Goal: Task Accomplishment & Management: Manage account settings

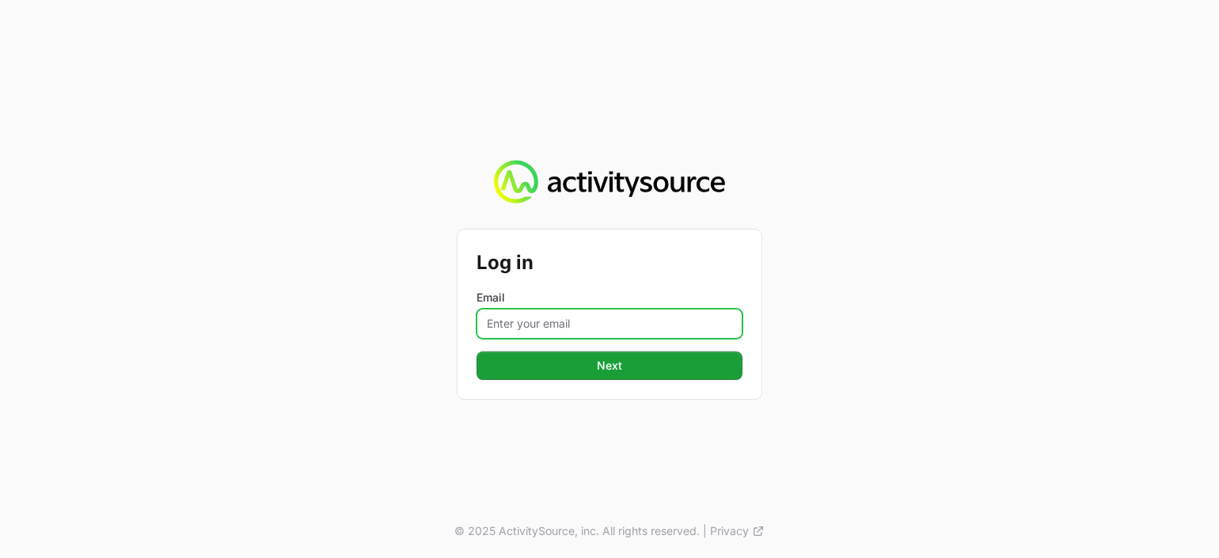
click at [536, 317] on input "Email" at bounding box center [609, 324] width 266 height 30
type input "dionne.wheeler@westcon.com"
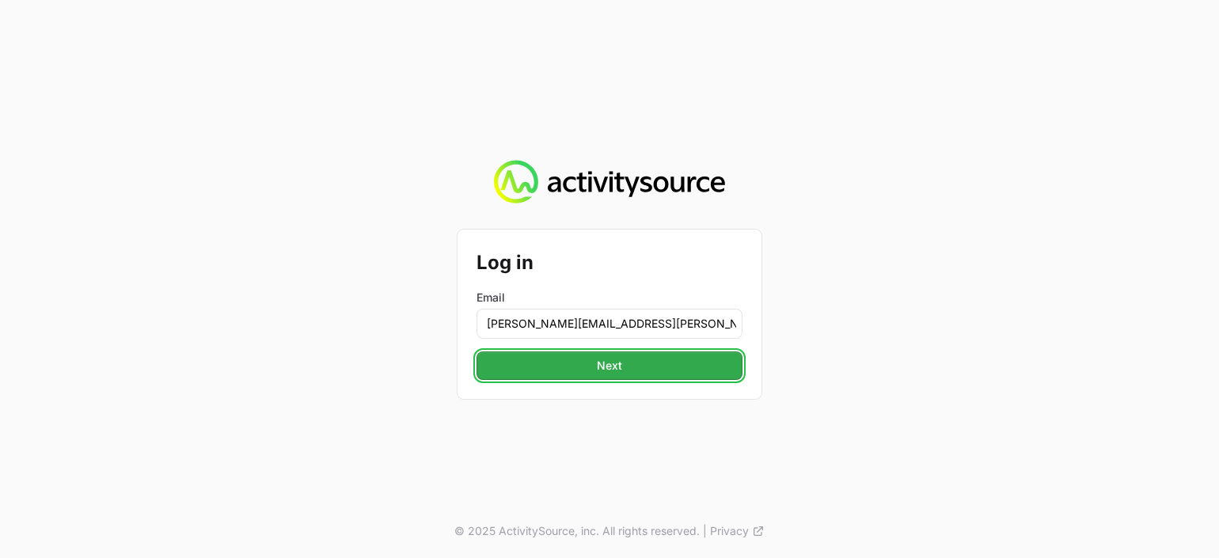
click at [578, 360] on button "Next" at bounding box center [609, 365] width 266 height 28
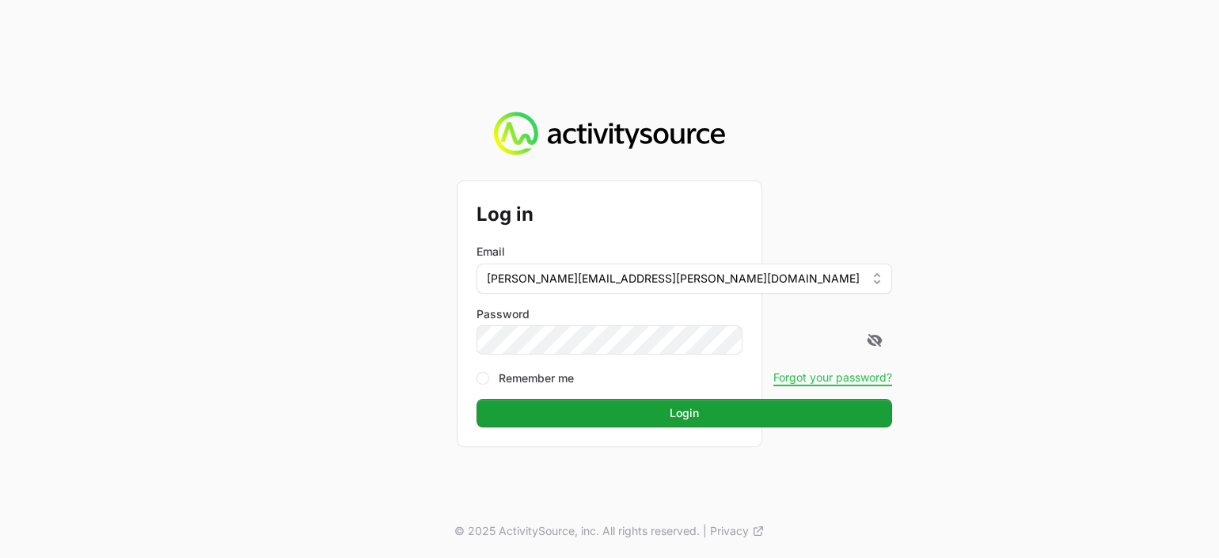
click at [476, 399] on button "Login" at bounding box center [683, 413] width 415 height 28
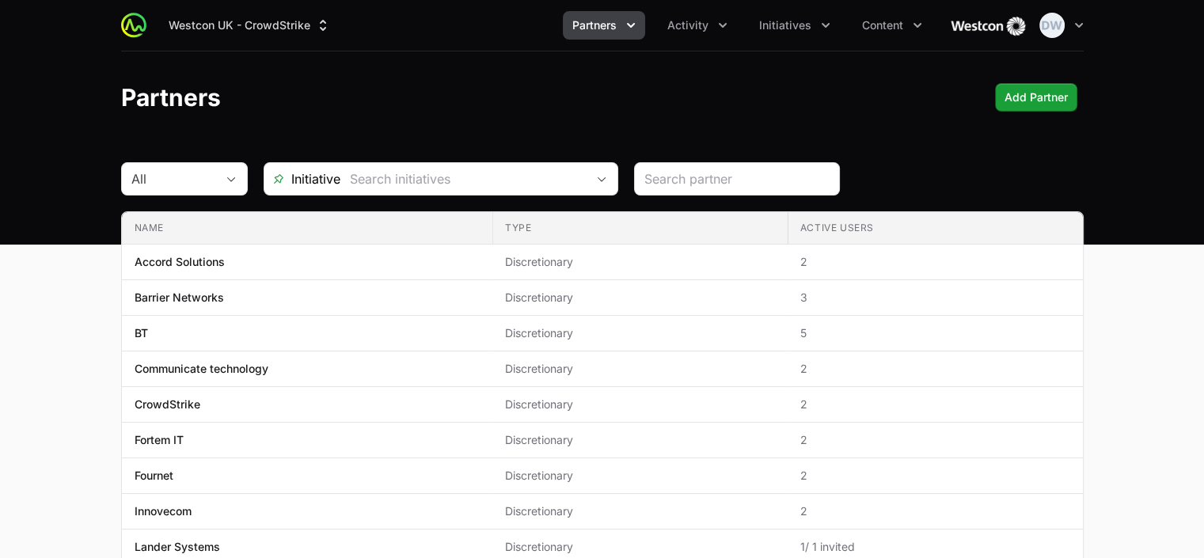
scroll to position [11, 0]
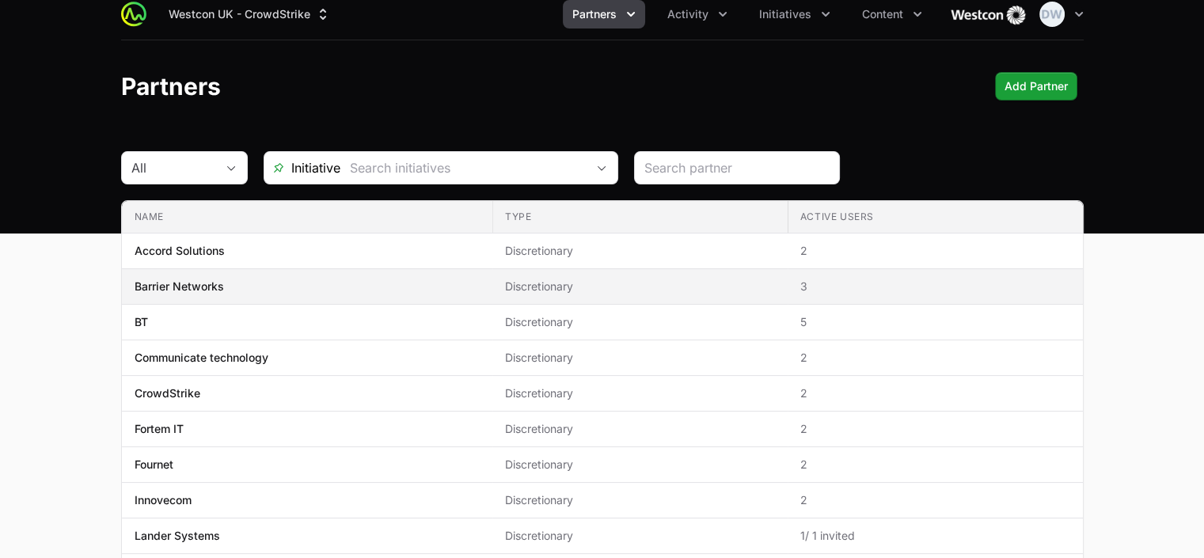
click at [800, 286] on td "Active Users 3" at bounding box center [934, 287] width 295 height 36
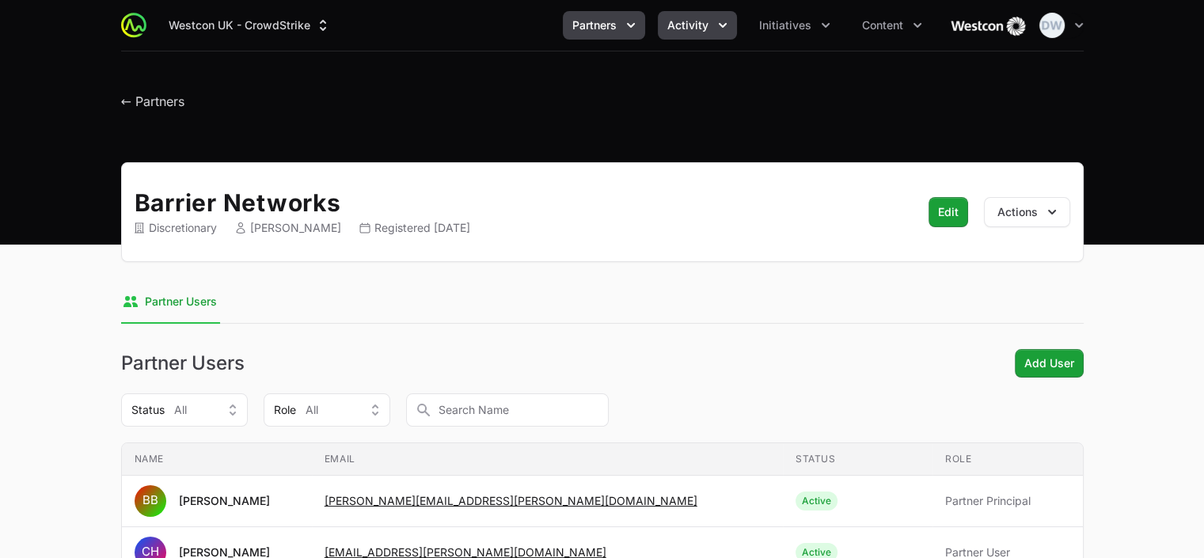
click at [704, 17] on span "Activity" at bounding box center [687, 25] width 41 height 16
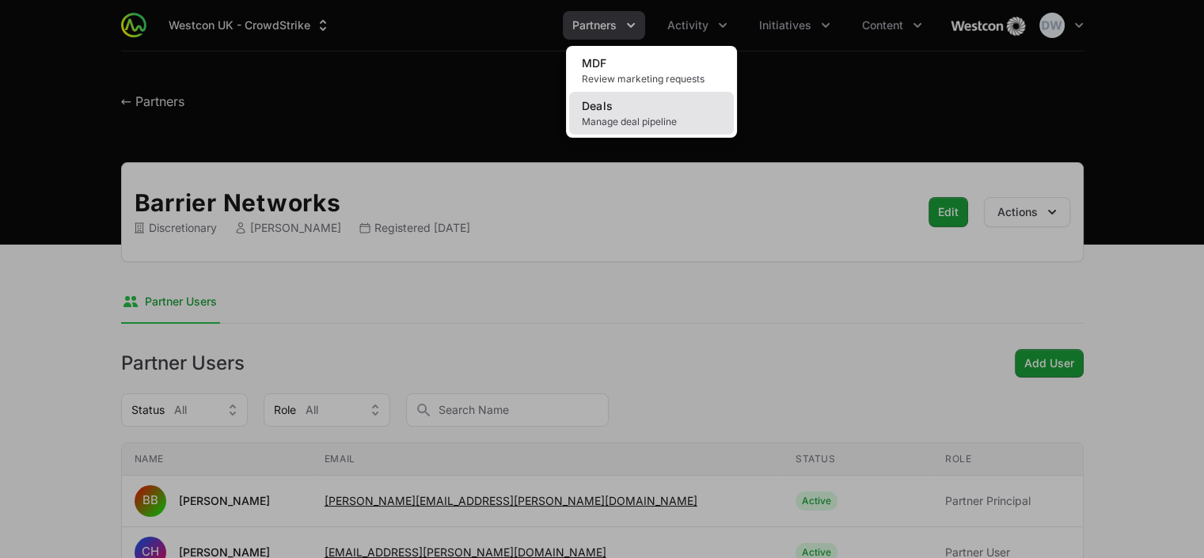
click at [618, 116] on span "Manage deal pipeline" at bounding box center [651, 122] width 139 height 13
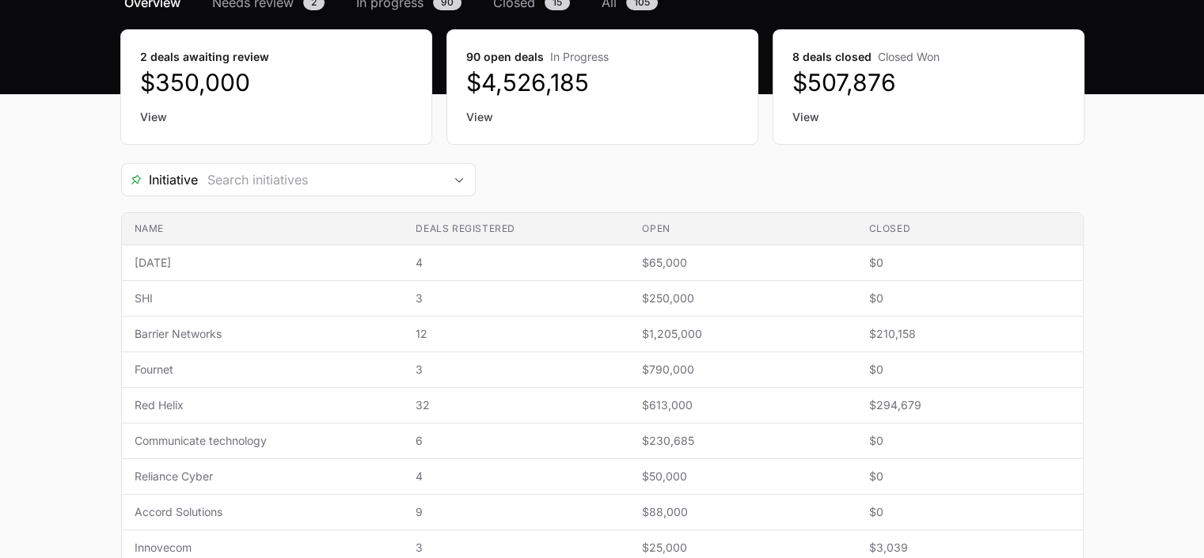
scroll to position [158, 0]
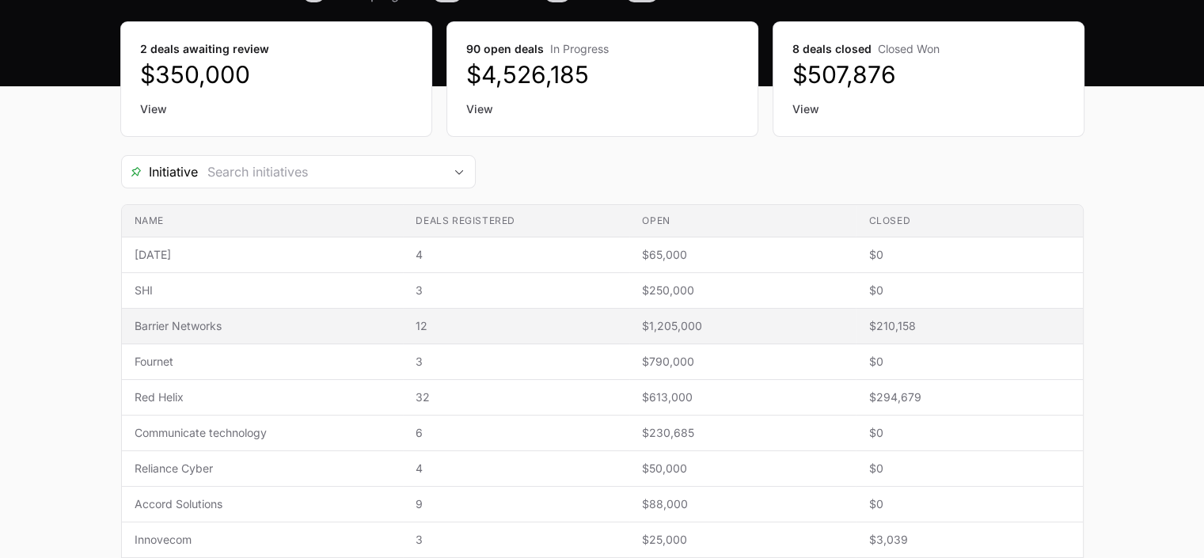
click at [188, 328] on span "Barrier Networks" at bounding box center [263, 326] width 256 height 16
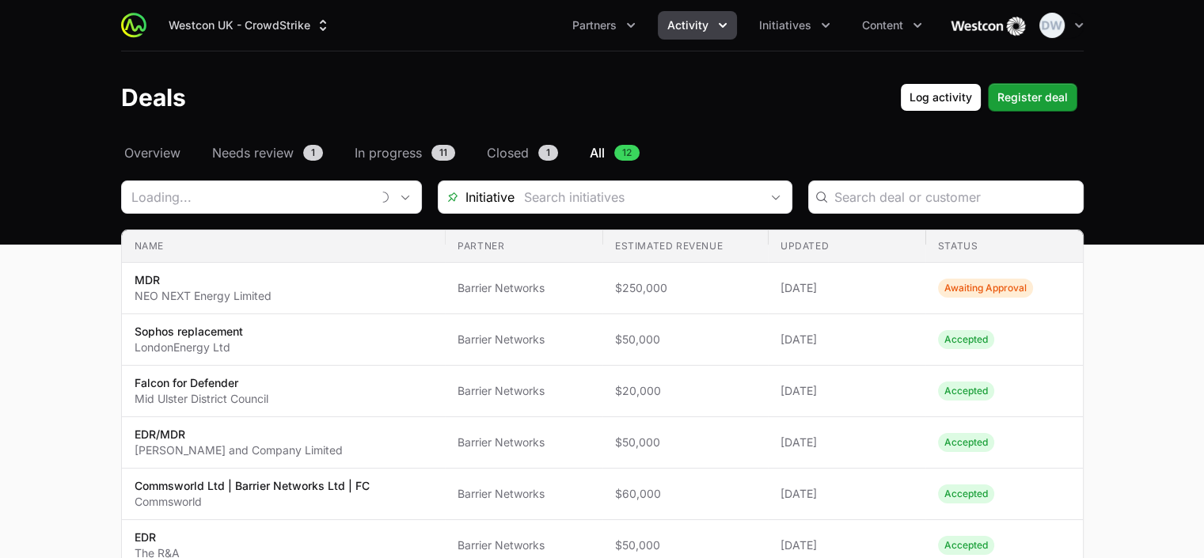
type input "Barrier Networks"
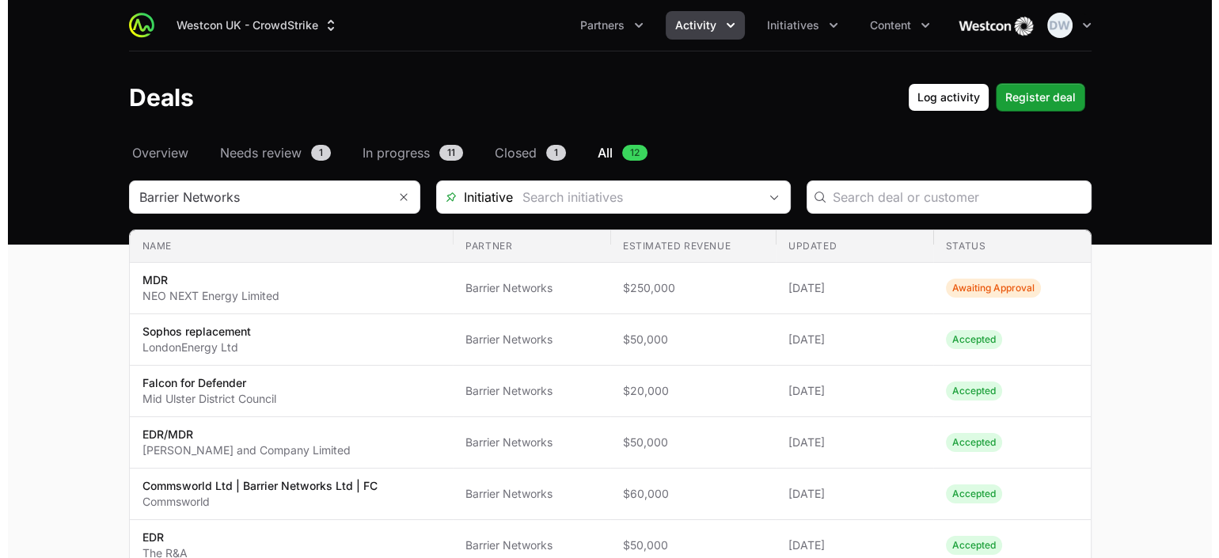
scroll to position [36, 0]
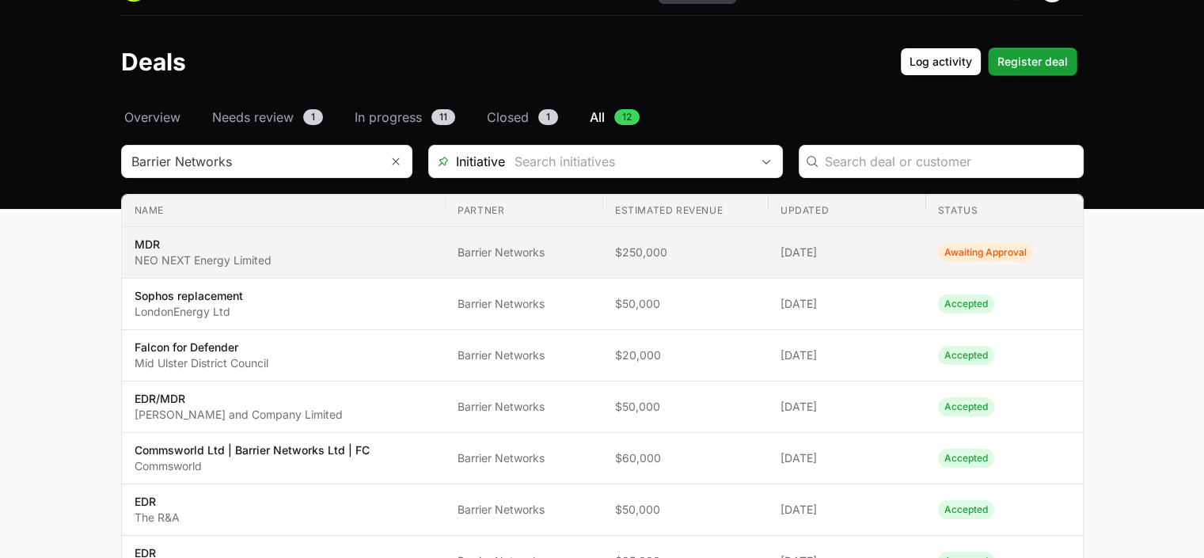
click at [983, 249] on span "Awaiting Approval" at bounding box center [985, 252] width 95 height 19
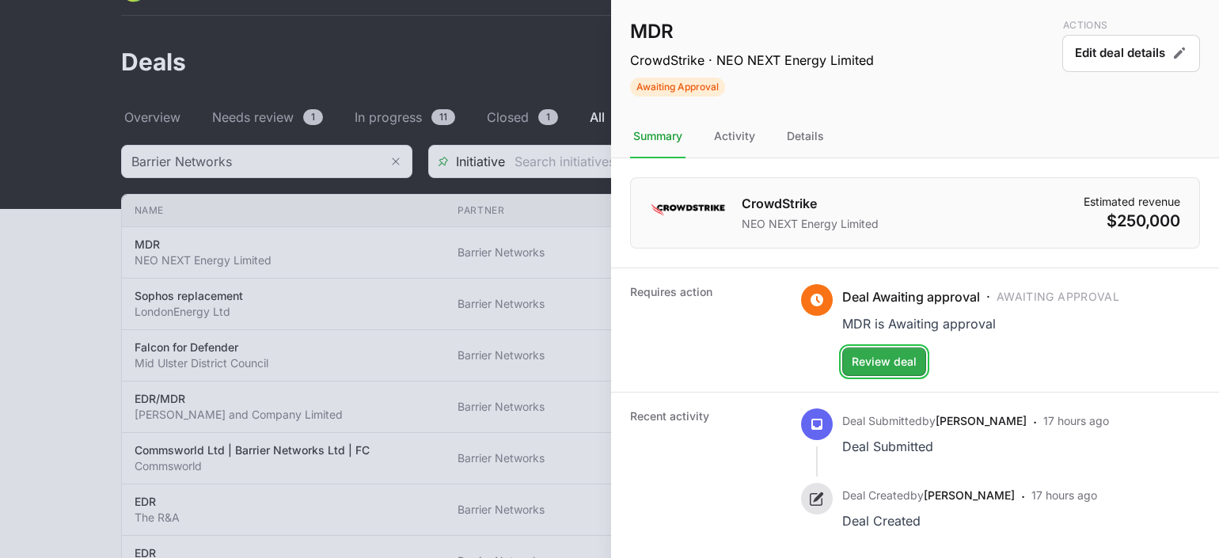
click at [887, 360] on span "Review deal" at bounding box center [884, 361] width 65 height 19
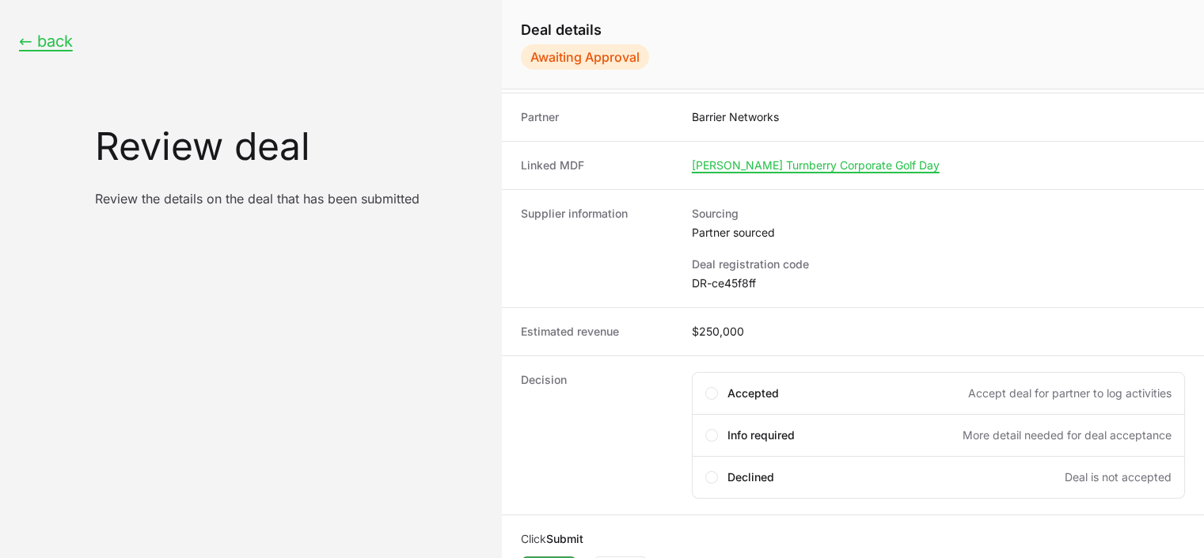
scroll to position [130, 0]
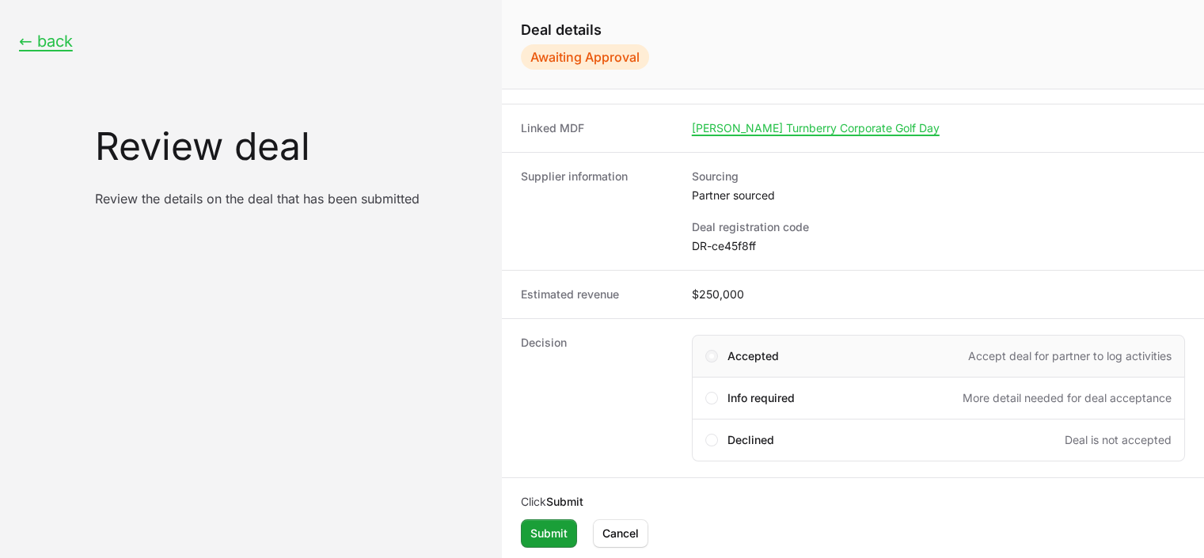
drag, startPoint x: 701, startPoint y: 353, endPoint x: 713, endPoint y: 355, distance: 12.0
click at [705, 353] on div "Accepted Accept deal for partner to log activities" at bounding box center [938, 356] width 493 height 43
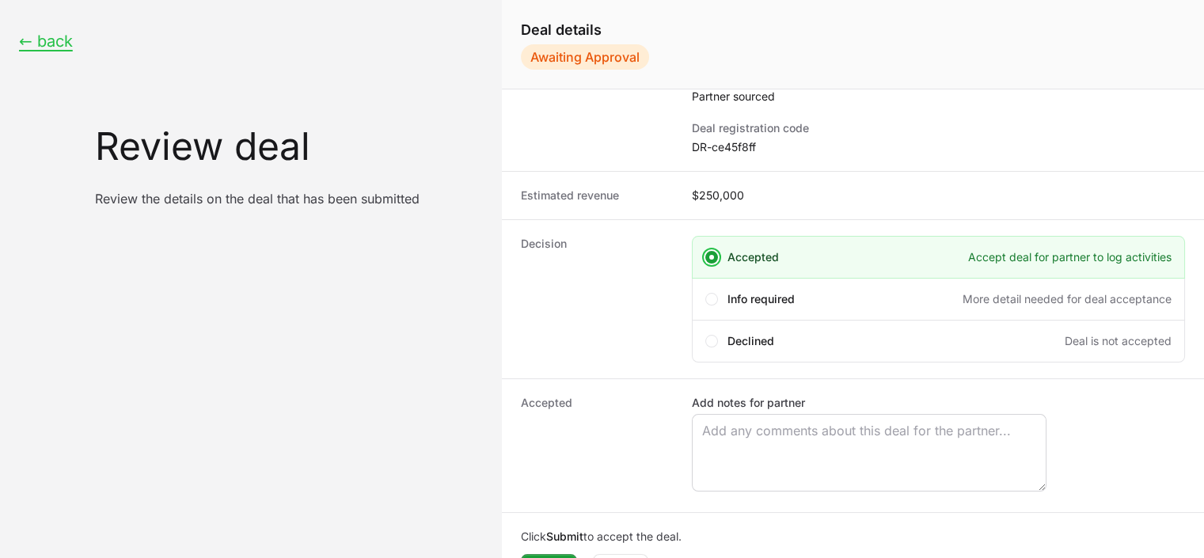
scroll to position [263, 0]
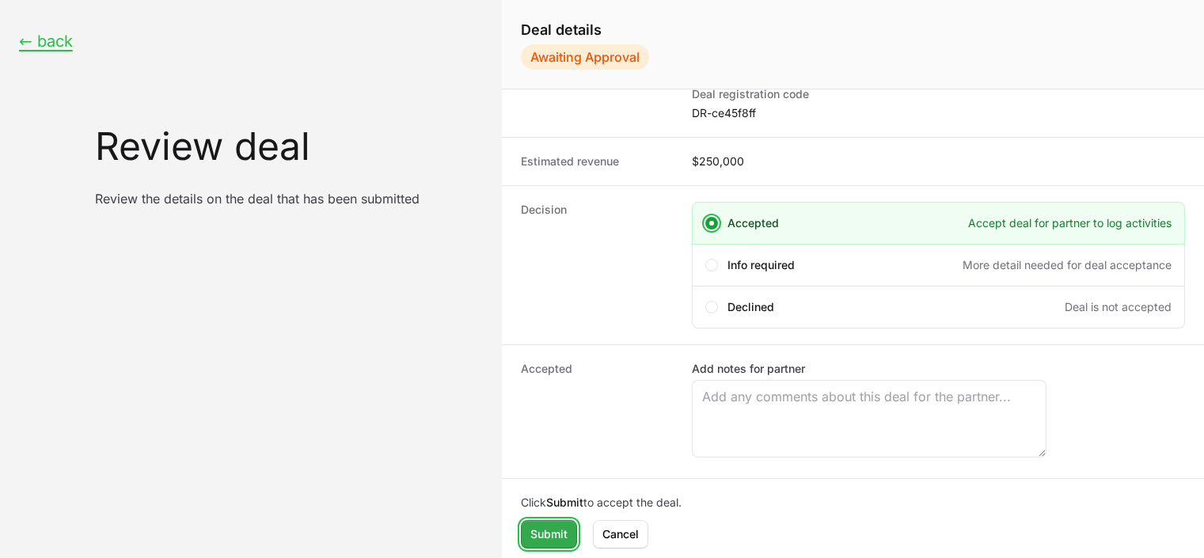
click at [544, 530] on span "Submit" at bounding box center [548, 534] width 37 height 19
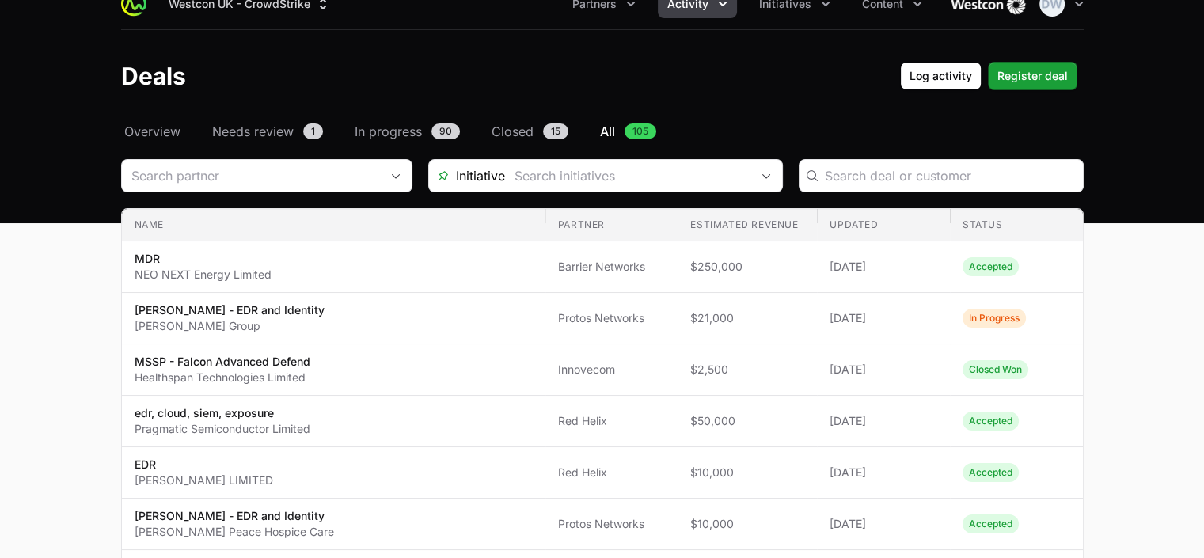
scroll to position [6, 0]
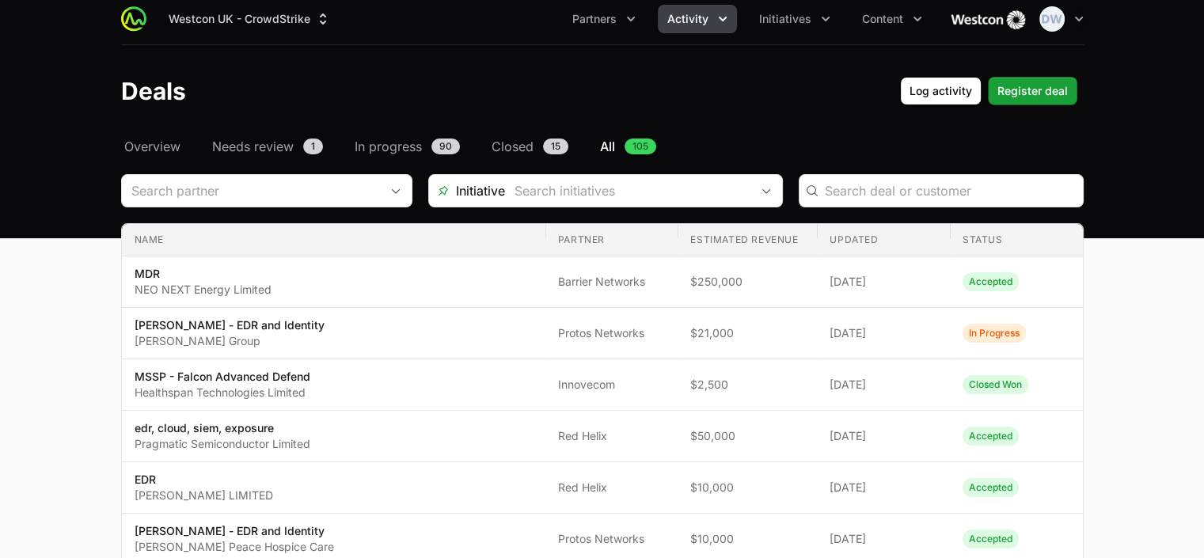
click at [720, 21] on icon "Activity menu" at bounding box center [723, 19] width 16 height 16
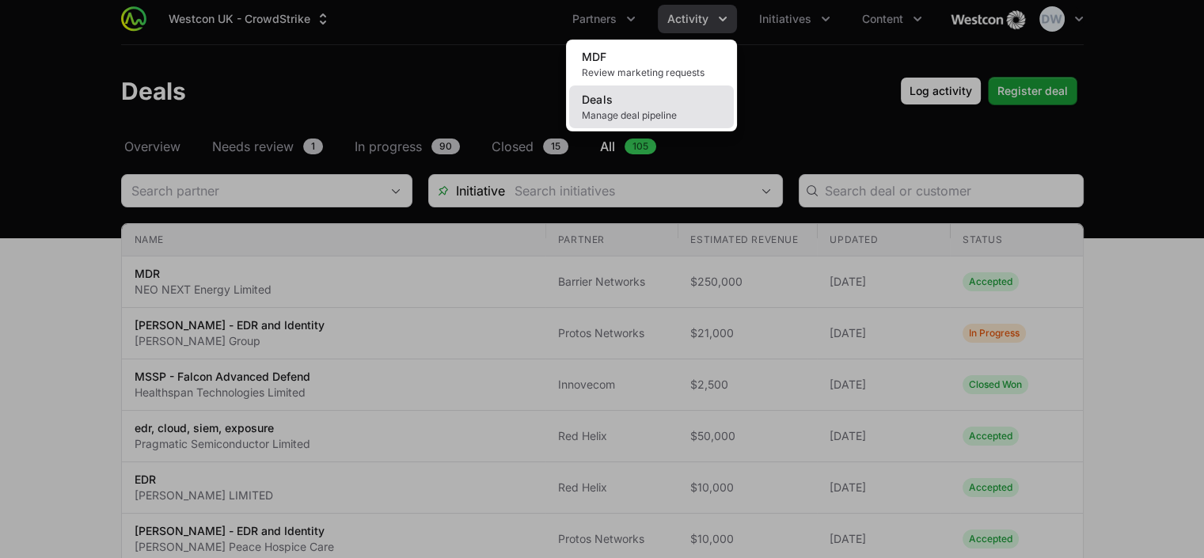
click at [606, 111] on span "Manage deal pipeline" at bounding box center [651, 115] width 139 height 13
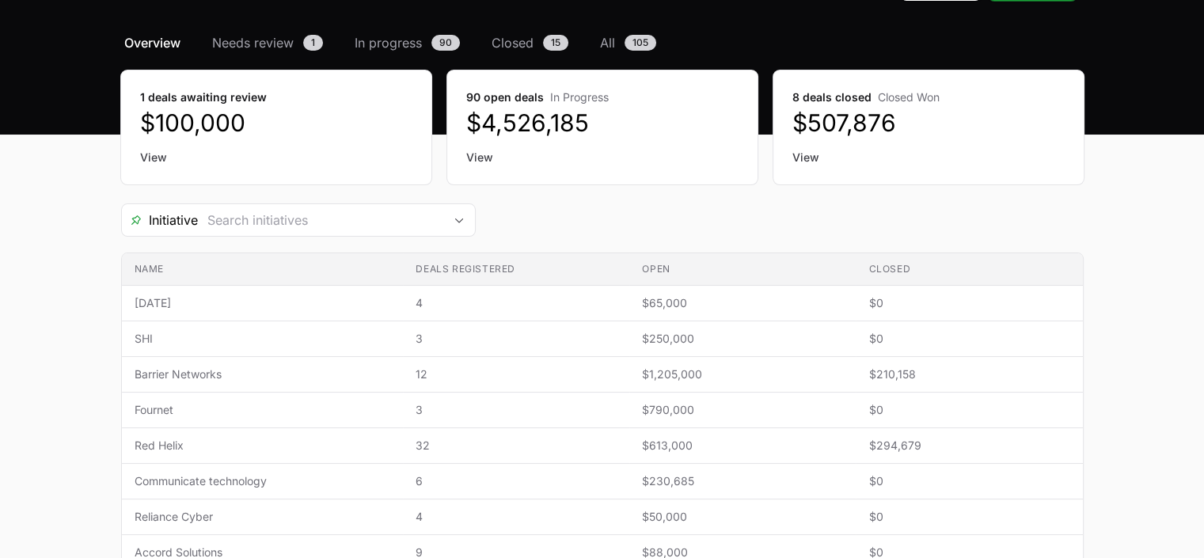
scroll to position [126, 0]
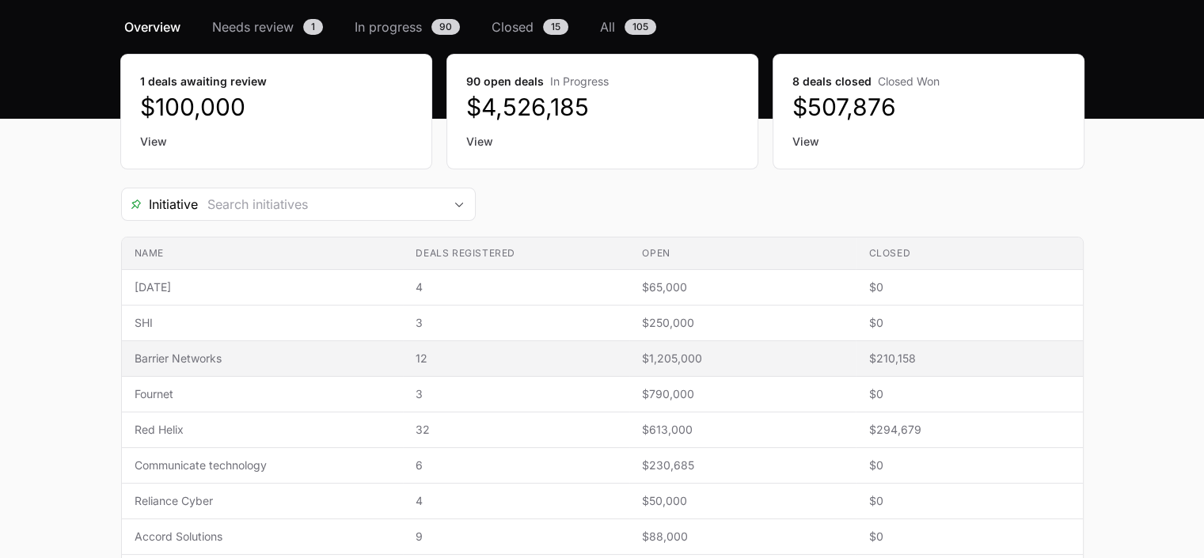
click at [177, 359] on span "Barrier Networks" at bounding box center [263, 359] width 256 height 16
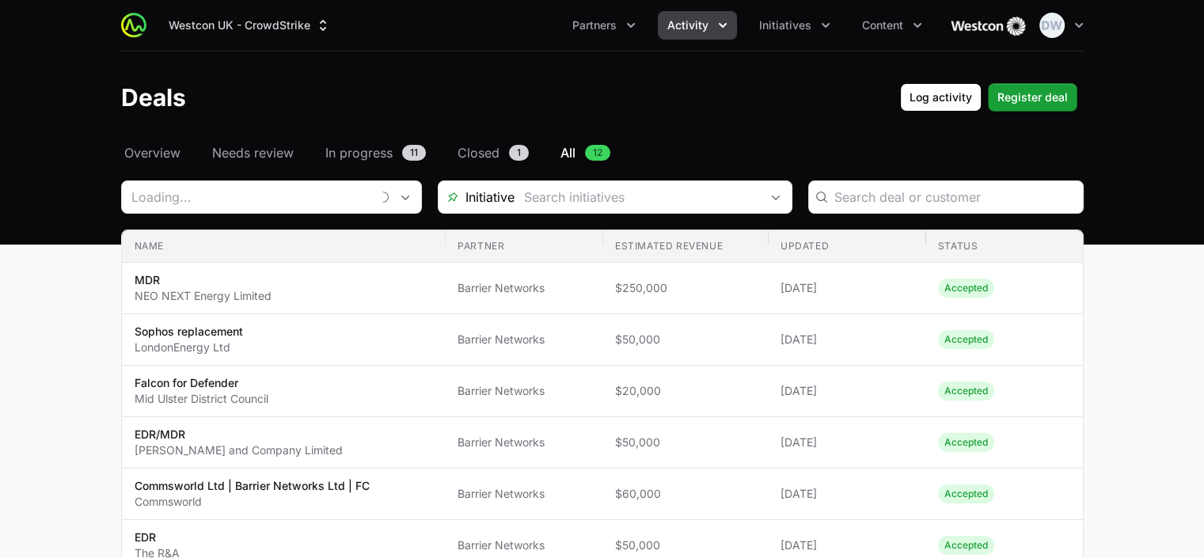
type input "Barrier Networks"
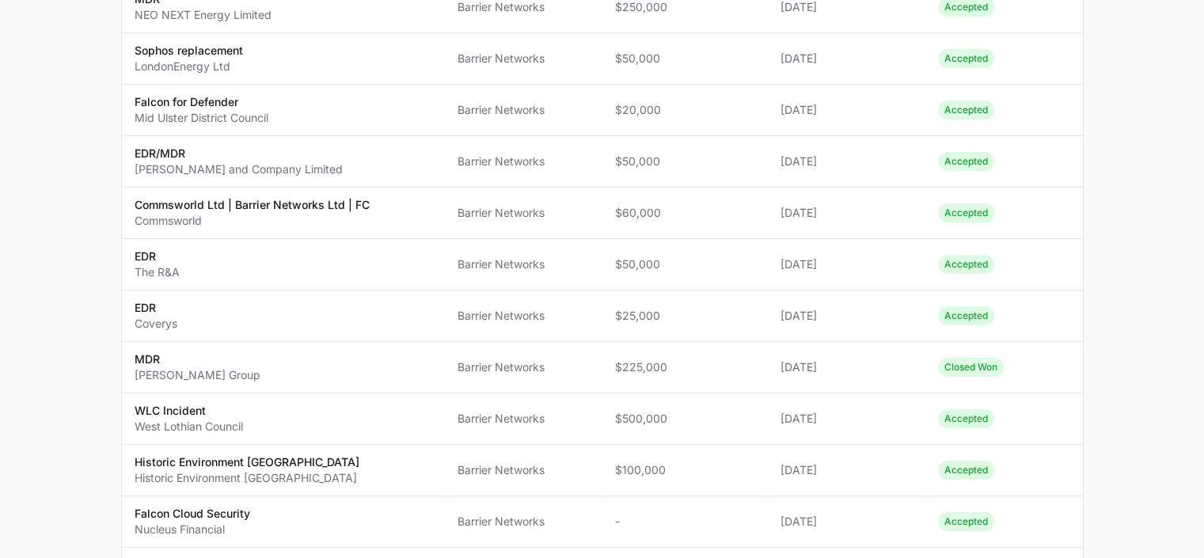
scroll to position [286, 0]
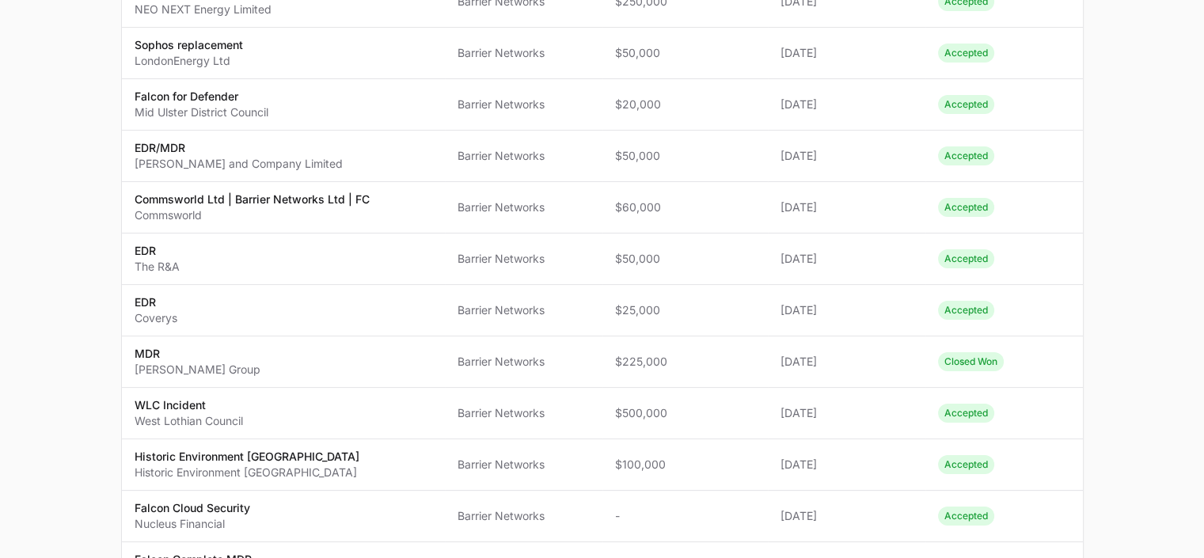
click at [1199, 290] on main "Select a tab Overview Needs review In progress Closed All Overview Needs review…" at bounding box center [602, 269] width 1204 height 825
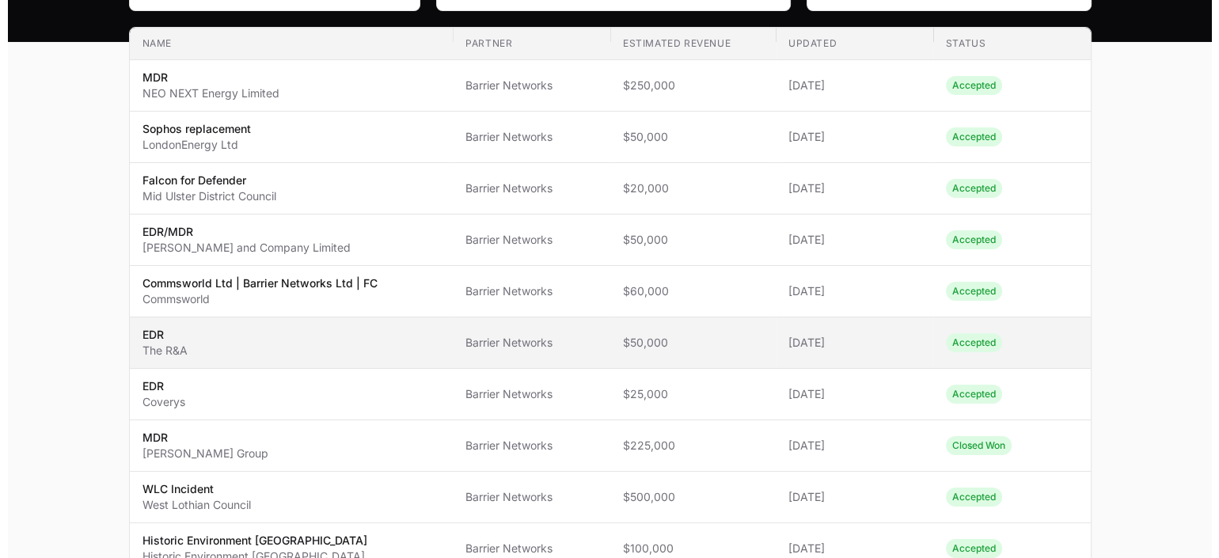
scroll to position [115, 0]
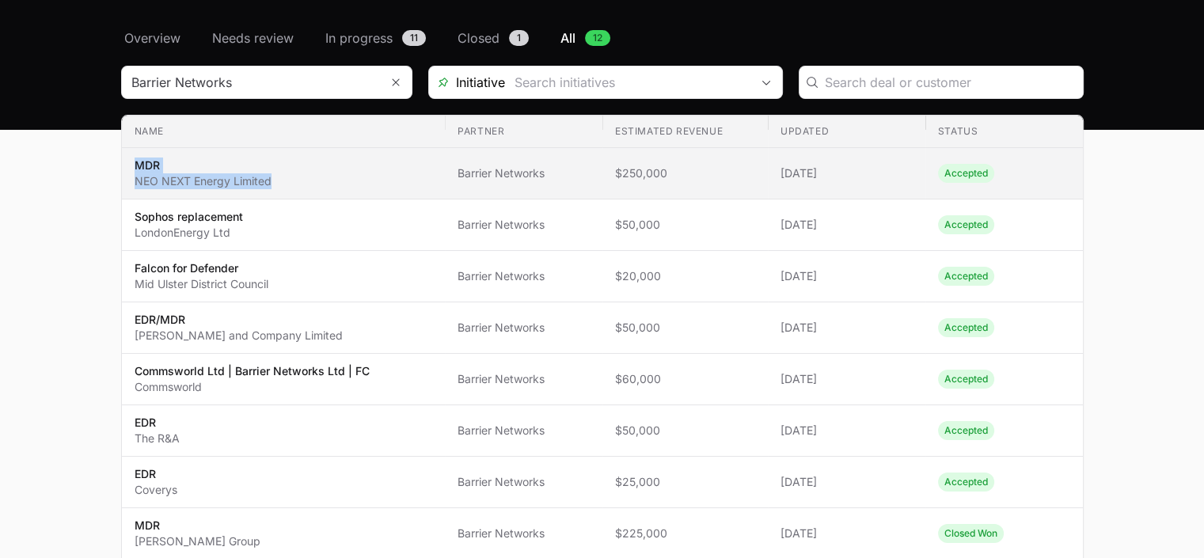
drag, startPoint x: 135, startPoint y: 161, endPoint x: 274, endPoint y: 183, distance: 141.0
click at [274, 183] on span "MDR NEO NEXT Energy Limited" at bounding box center [284, 173] width 298 height 32
copy span "MDR NEO NEXT Energy Limited"
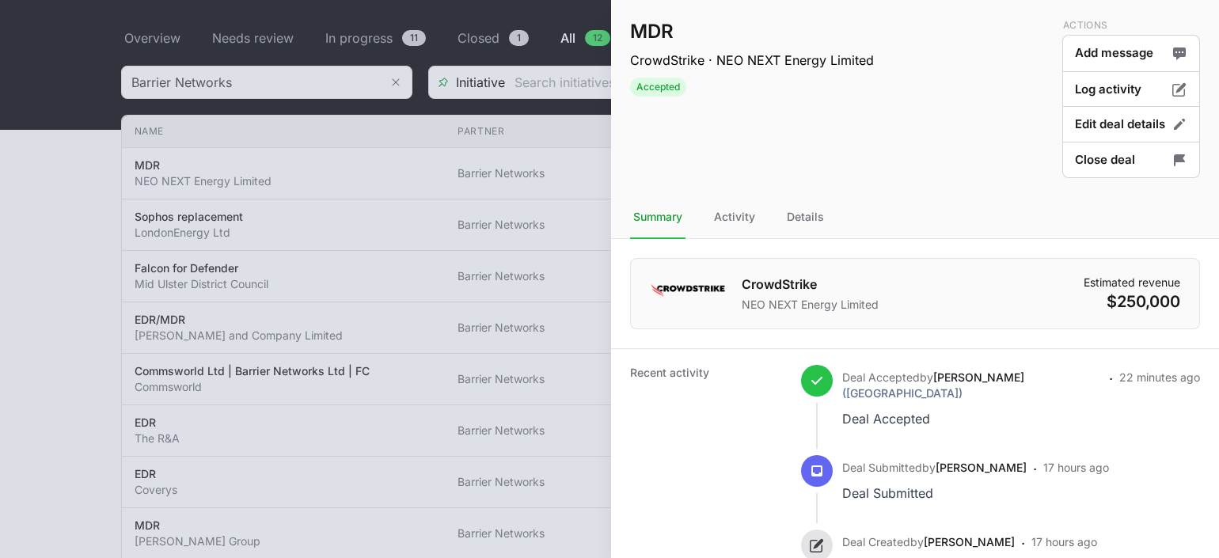
click at [55, 228] on div at bounding box center [609, 279] width 1219 height 558
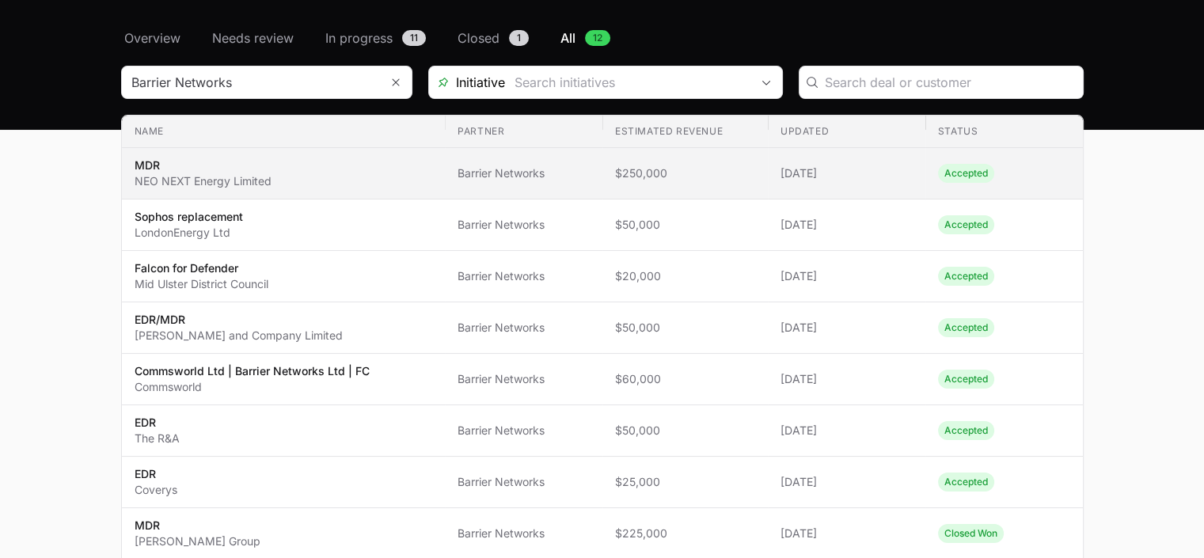
click at [195, 182] on p "NEO NEXT Energy Limited" at bounding box center [203, 181] width 137 height 16
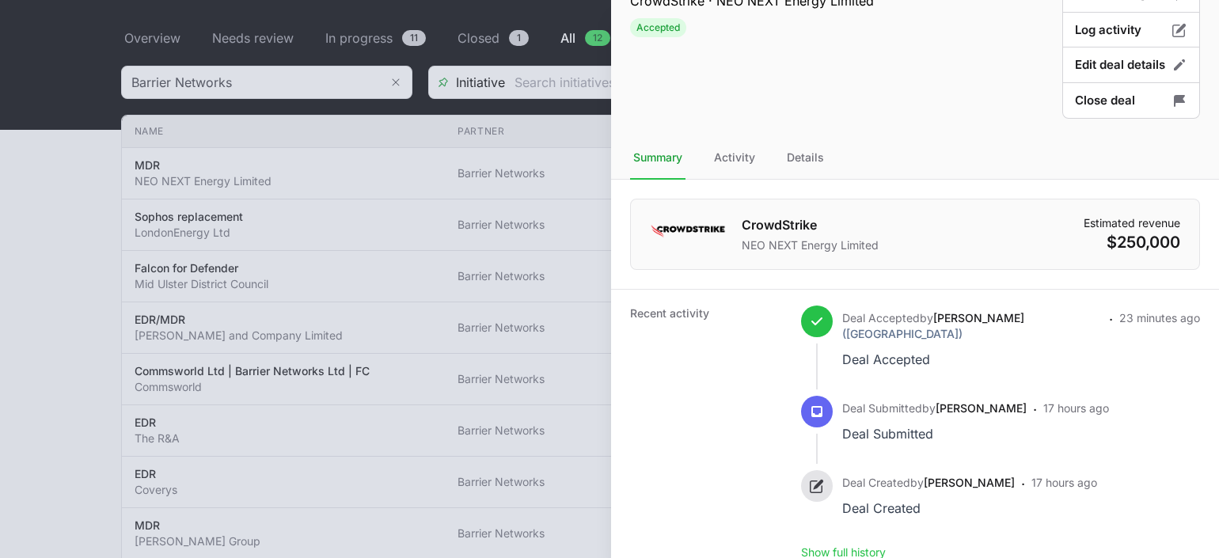
scroll to position [76, 0]
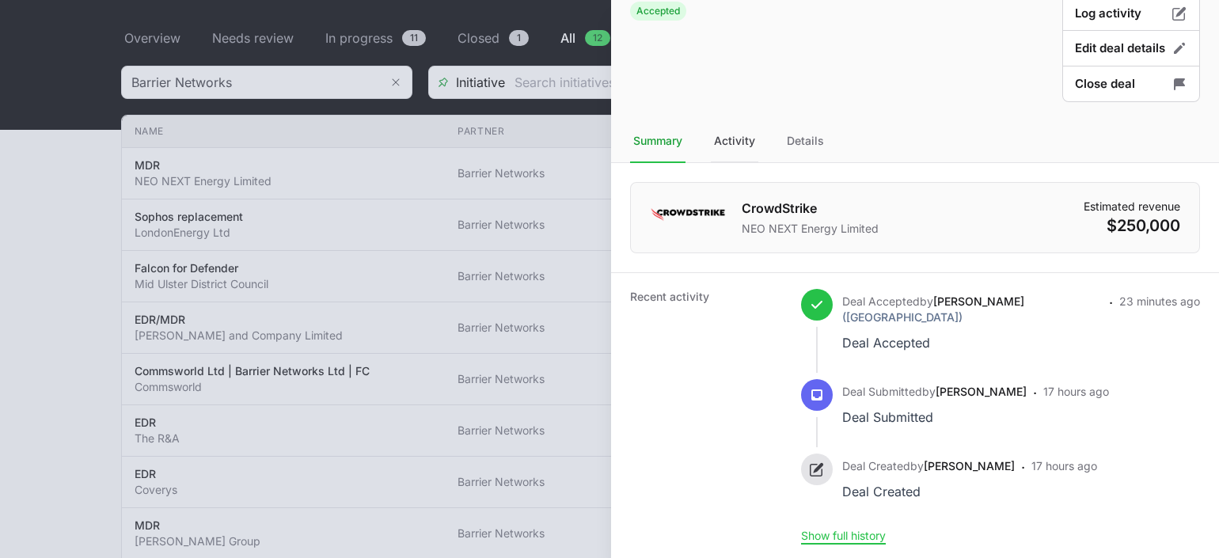
click at [783, 138] on div "Activity" at bounding box center [805, 141] width 44 height 43
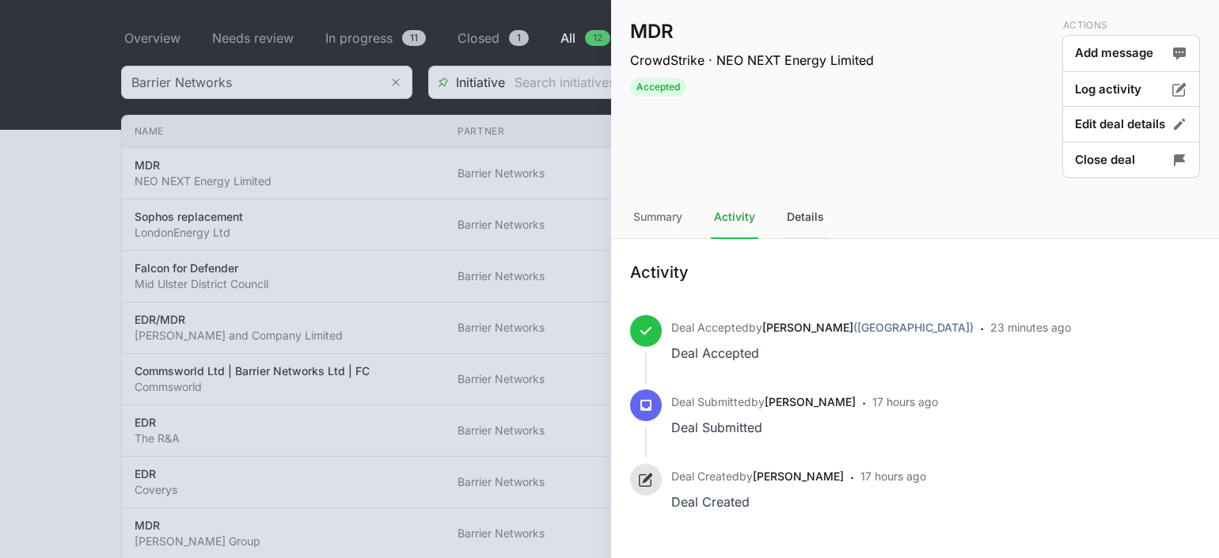
click at [811, 219] on div "Details" at bounding box center [805, 217] width 44 height 43
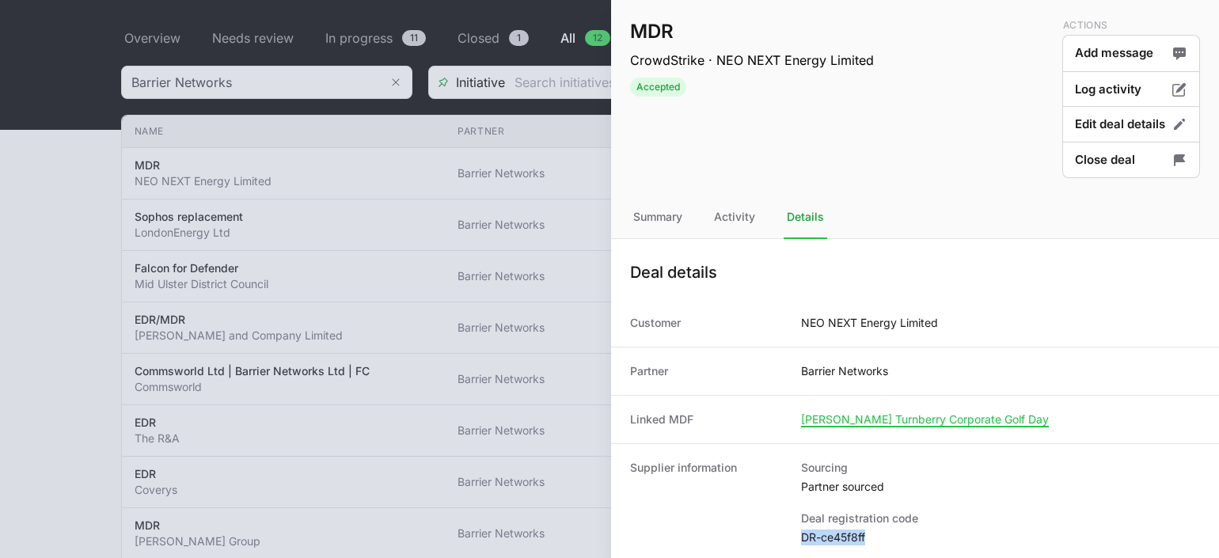
drag, startPoint x: 798, startPoint y: 533, endPoint x: 866, endPoint y: 541, distance: 68.6
click at [866, 541] on div "Supplier information Sourcing Partner sourced Deal registration code DR-ce45f8ff" at bounding box center [915, 502] width 608 height 118
copy dd "DR-ce45f8ff"
click at [291, 130] on div at bounding box center [609, 279] width 1219 height 558
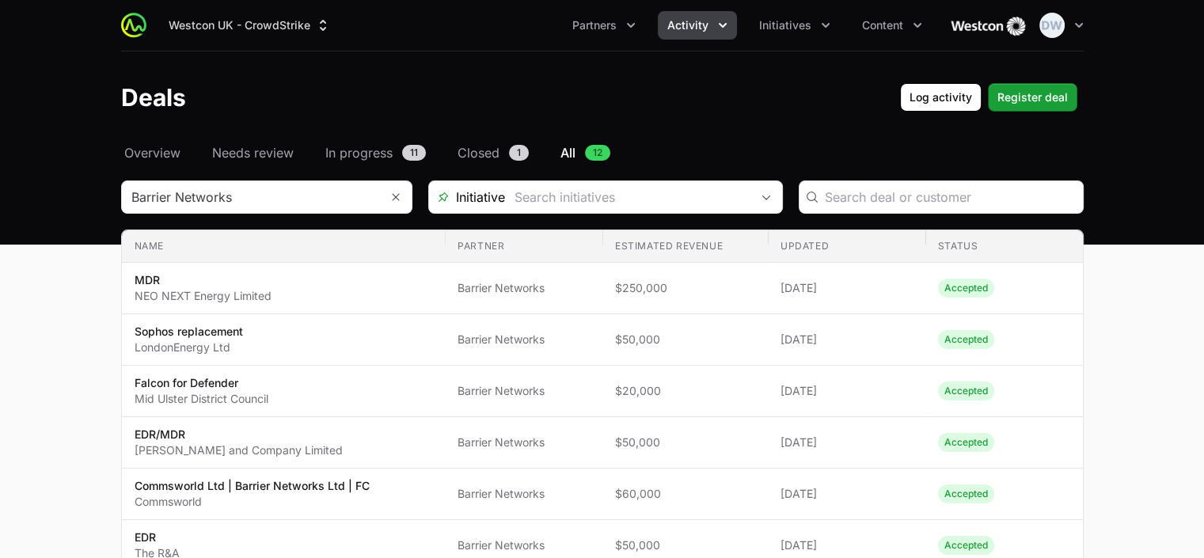
click at [636, 7] on div "Westcon UK - CrowdStrike Partners Activity Initiatives Content Open user menu O…" at bounding box center [602, 25] width 962 height 51
click at [629, 20] on icon "Partners menu" at bounding box center [631, 25] width 16 height 16
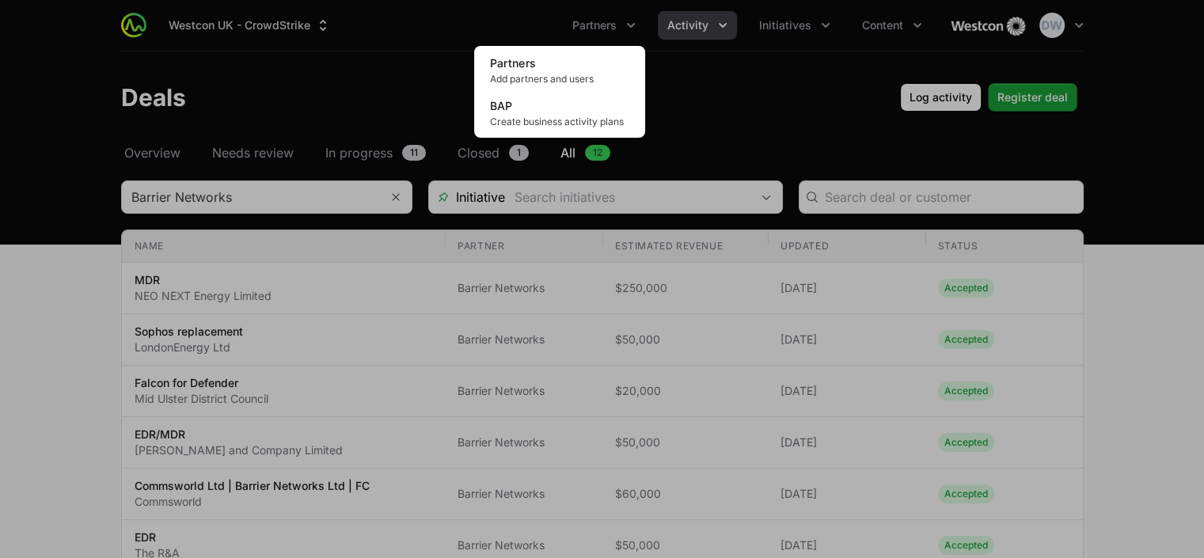
click at [708, 19] on div "Partners menu" at bounding box center [602, 279] width 1204 height 558
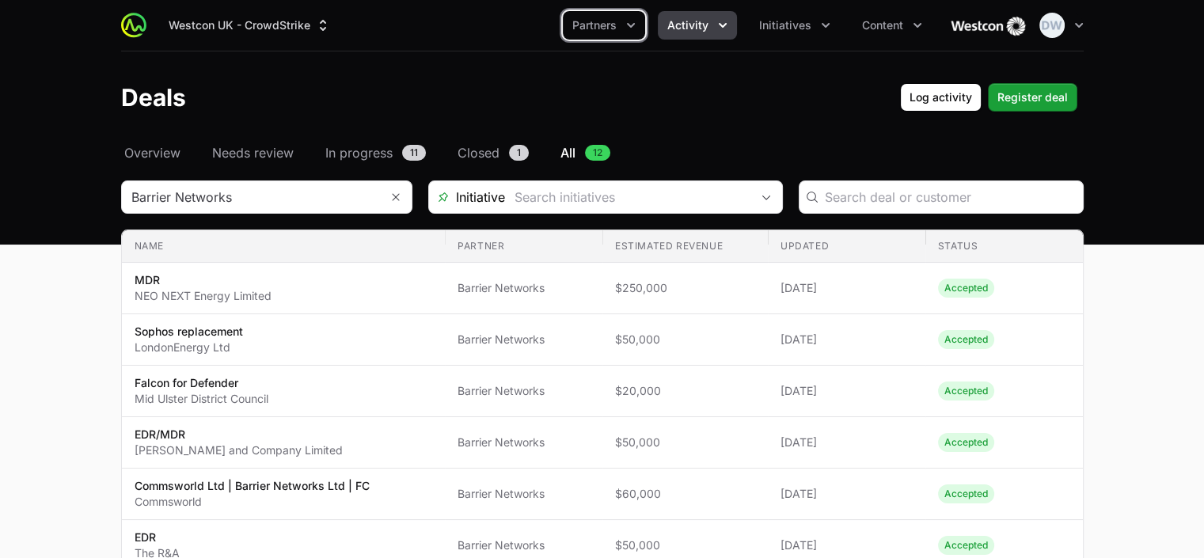
click at [715, 20] on icon "Activity menu" at bounding box center [723, 25] width 16 height 16
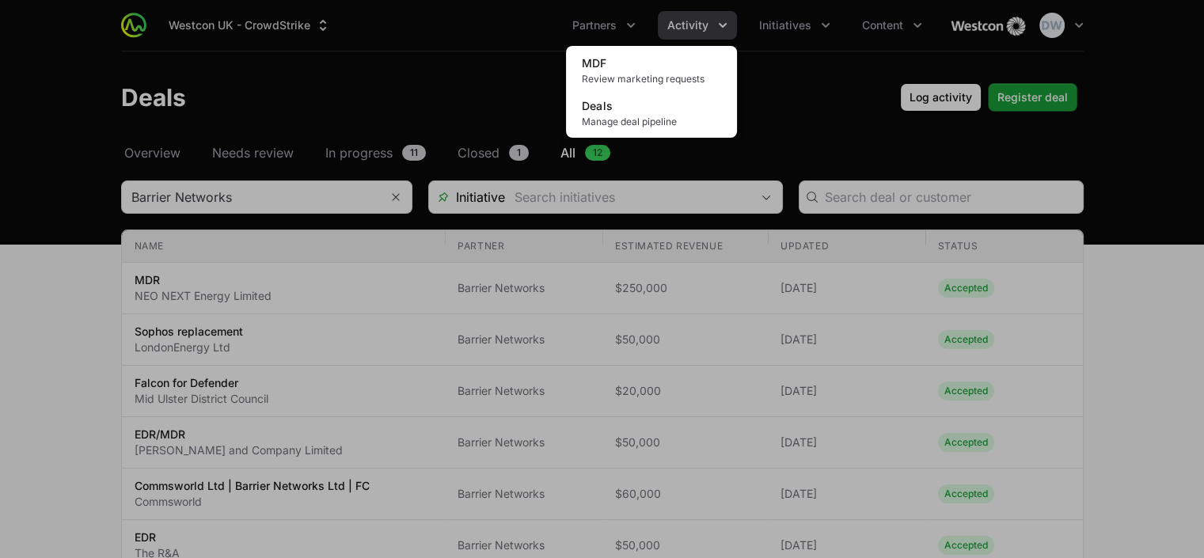
click at [799, 20] on div "Activity menu" at bounding box center [602, 279] width 1204 height 558
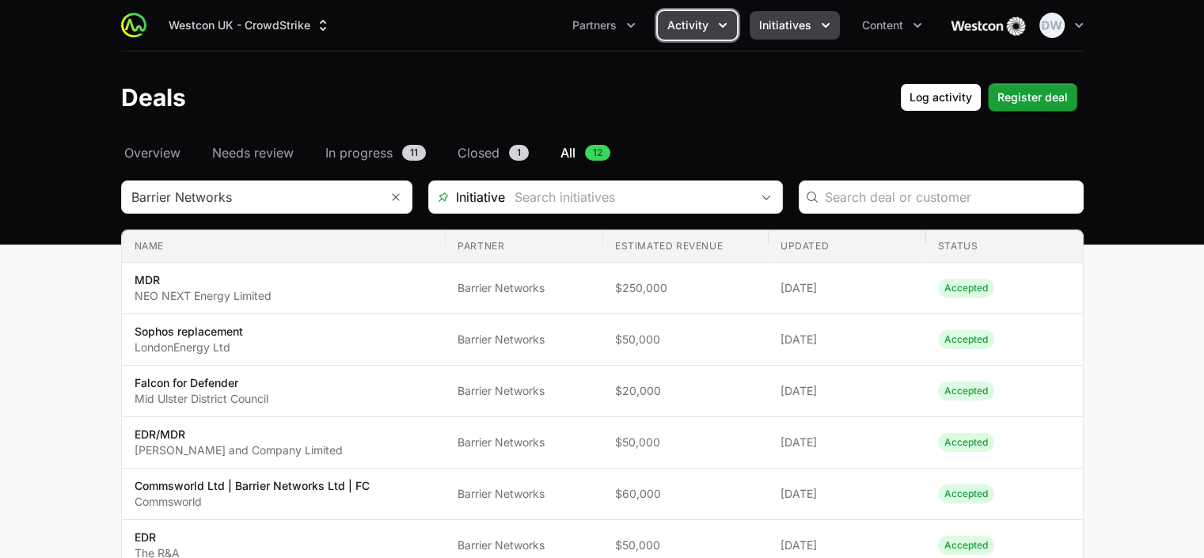
click at [823, 24] on icon "Initiatives menu" at bounding box center [826, 25] width 16 height 16
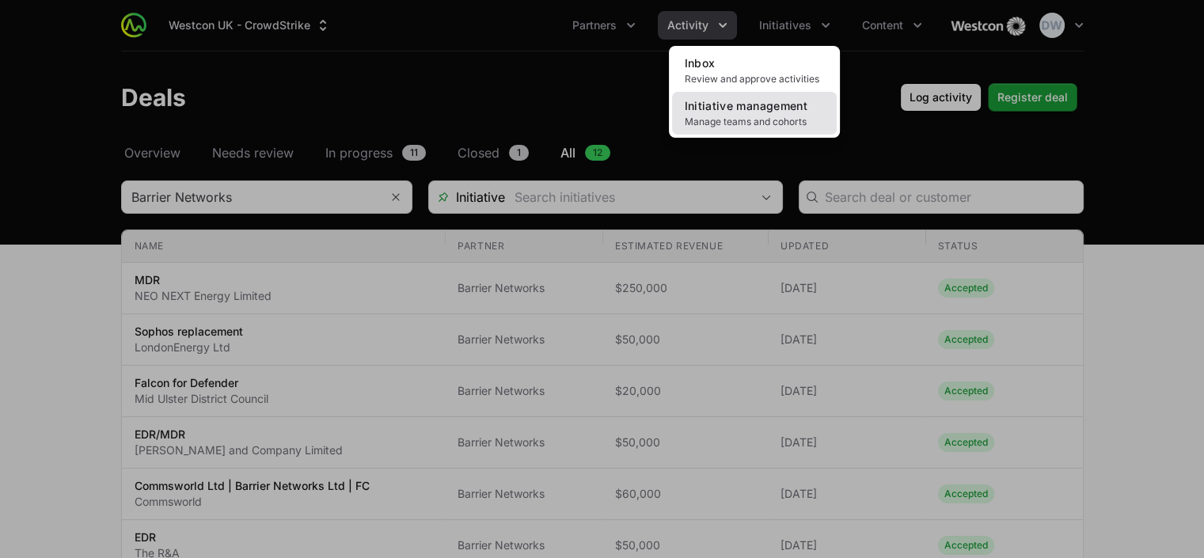
click at [744, 119] on span "Manage teams and cohorts" at bounding box center [754, 122] width 139 height 13
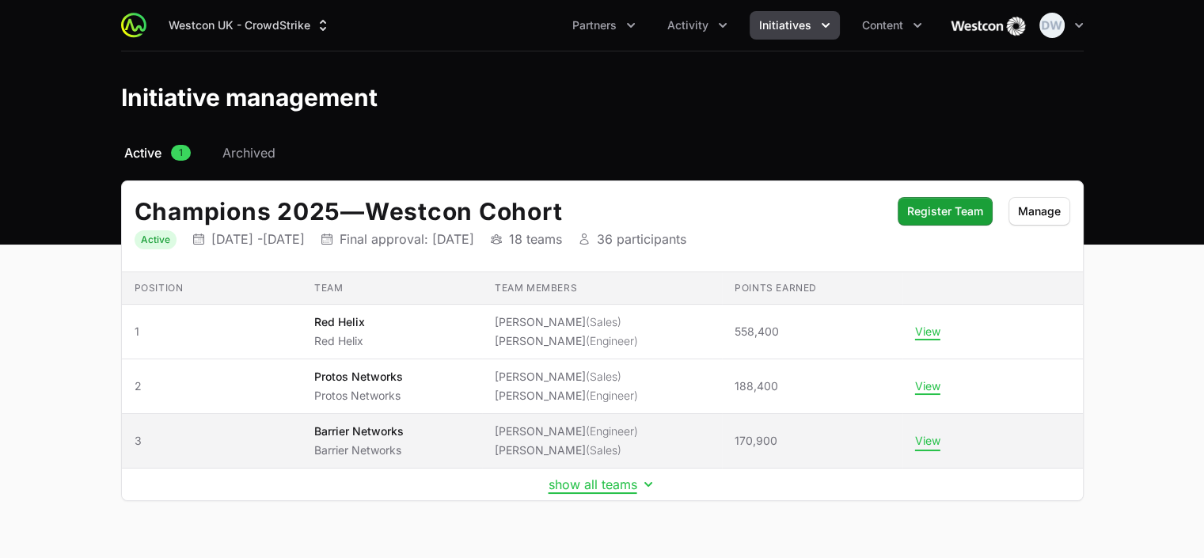
click at [926, 438] on button "View" at bounding box center [927, 441] width 25 height 14
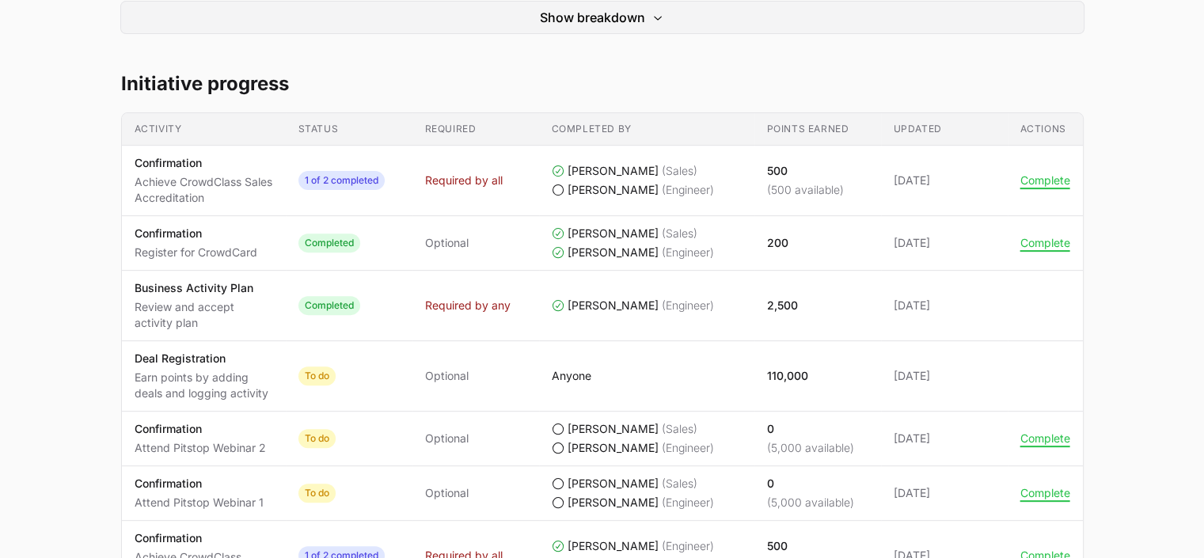
scroll to position [687, 0]
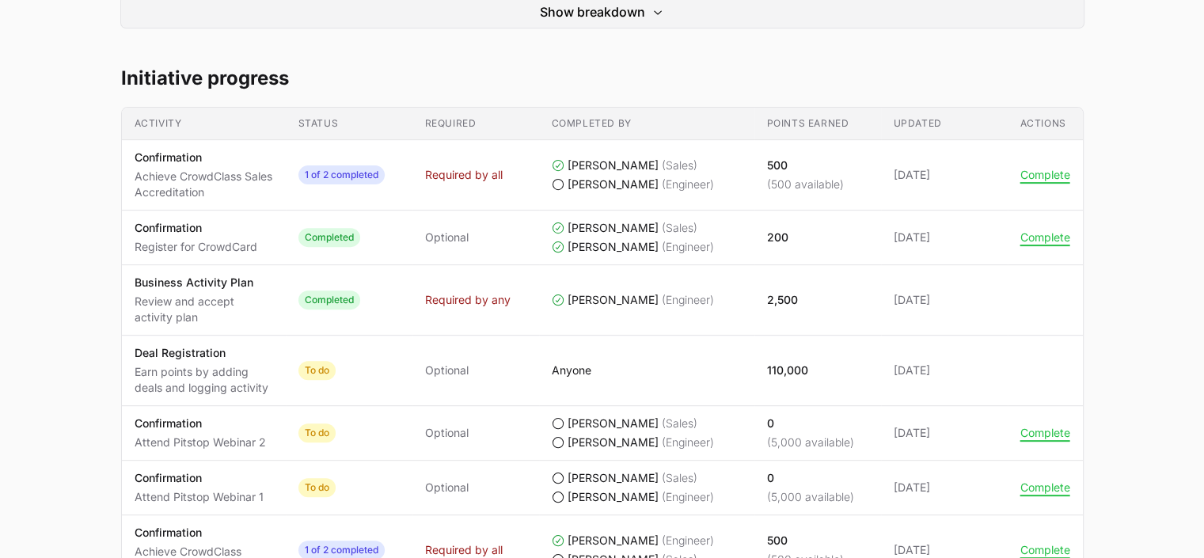
click at [1201, 270] on main "Champions 2025 Barrier Networks Barrier Networks Iain Slater, Brannon Bunce Sta…" at bounding box center [602, 436] width 1204 height 1939
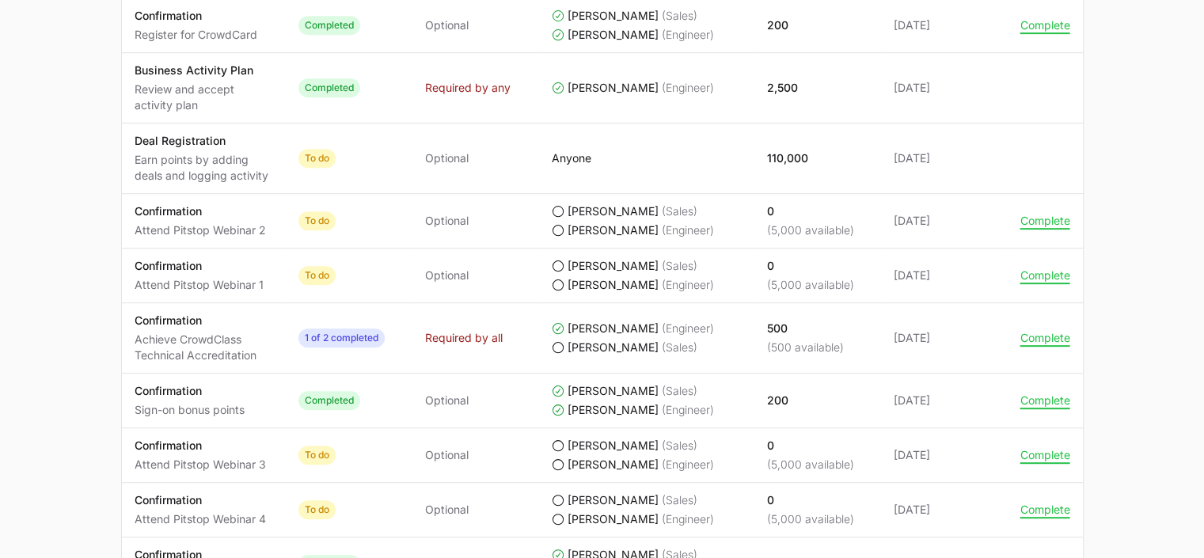
scroll to position [905, 0]
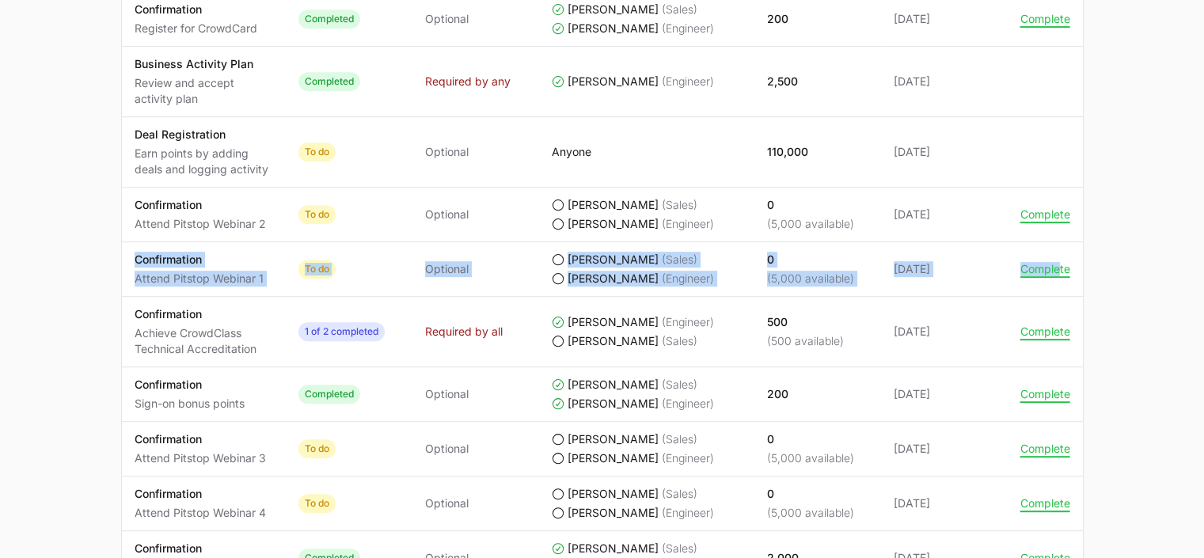
drag, startPoint x: 175, startPoint y: 252, endPoint x: 1059, endPoint y: 252, distance: 884.0
click at [1059, 252] on tr "Activity Confirmation Attend Pitstop Webinar 1 Status To do Required Optional C…" at bounding box center [602, 269] width 961 height 55
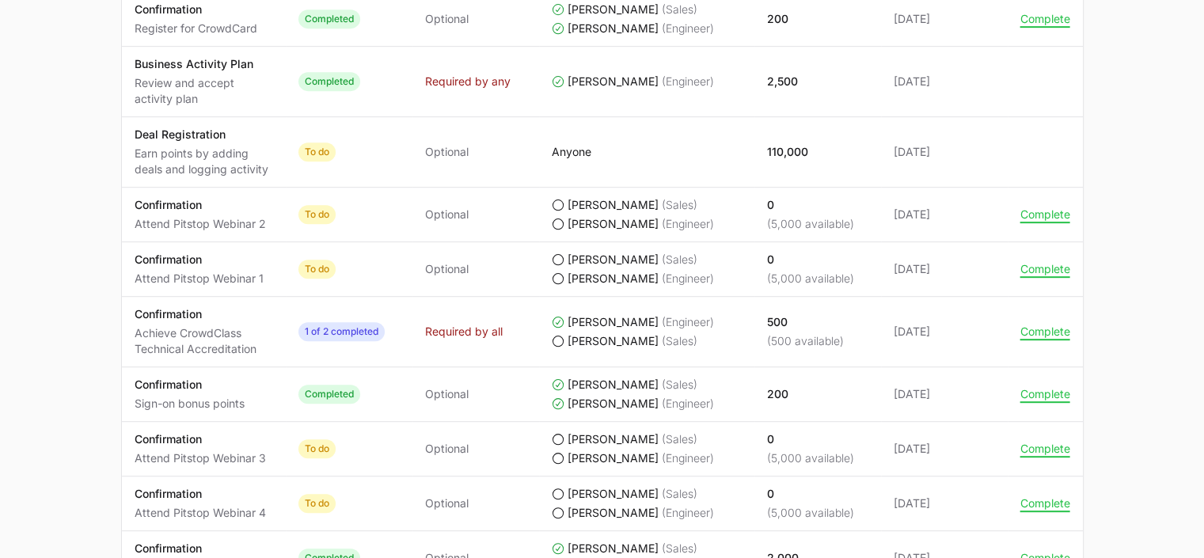
drag, startPoint x: 1059, startPoint y: 252, endPoint x: 1086, endPoint y: 254, distance: 27.0
click at [1086, 254] on div "Champions 2025 Barrier Networks Barrier Networks Iain Slater, Brannon Bunce Sta…" at bounding box center [602, 217] width 1013 height 1939
click at [1111, 256] on main "Champions 2025 Barrier Networks Barrier Networks Iain Slater, Brannon Bunce Sta…" at bounding box center [602, 217] width 1204 height 1939
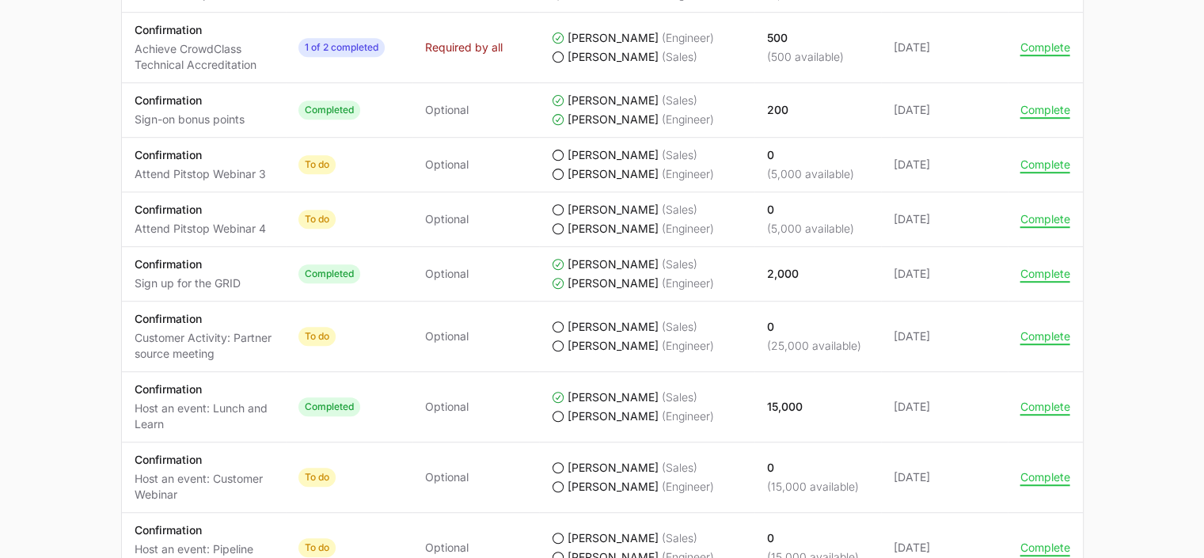
scroll to position [1195, 0]
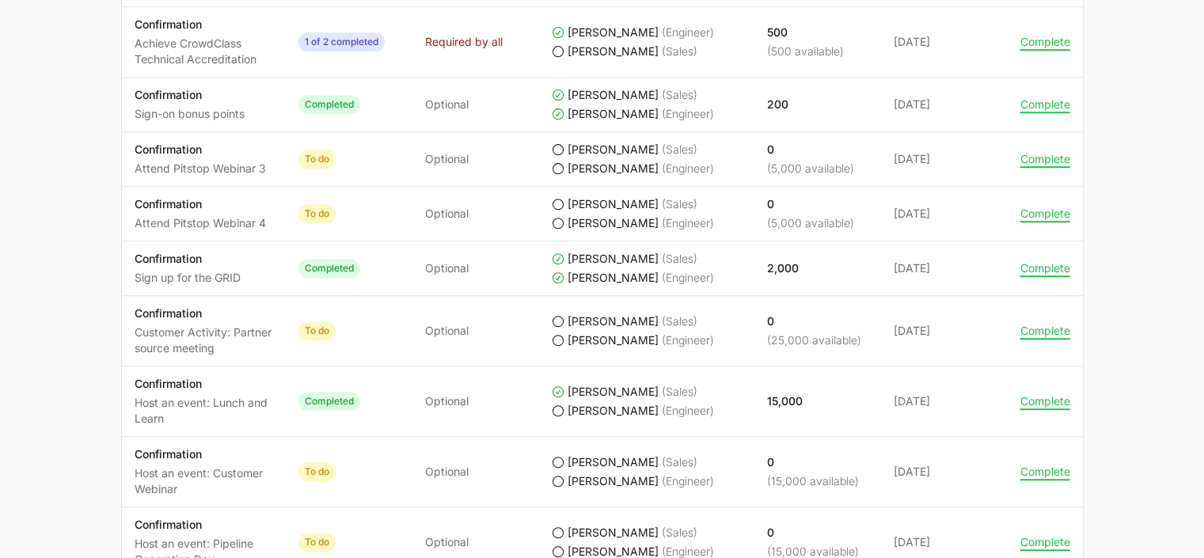
click at [194, 335] on p "Customer Activity: Partner source meeting" at bounding box center [204, 340] width 138 height 32
drag, startPoint x: 221, startPoint y: 348, endPoint x: 138, endPoint y: 313, distance: 90.1
click at [138, 313] on div "Confirmation Customer Activity: Partner source meeting" at bounding box center [204, 330] width 138 height 51
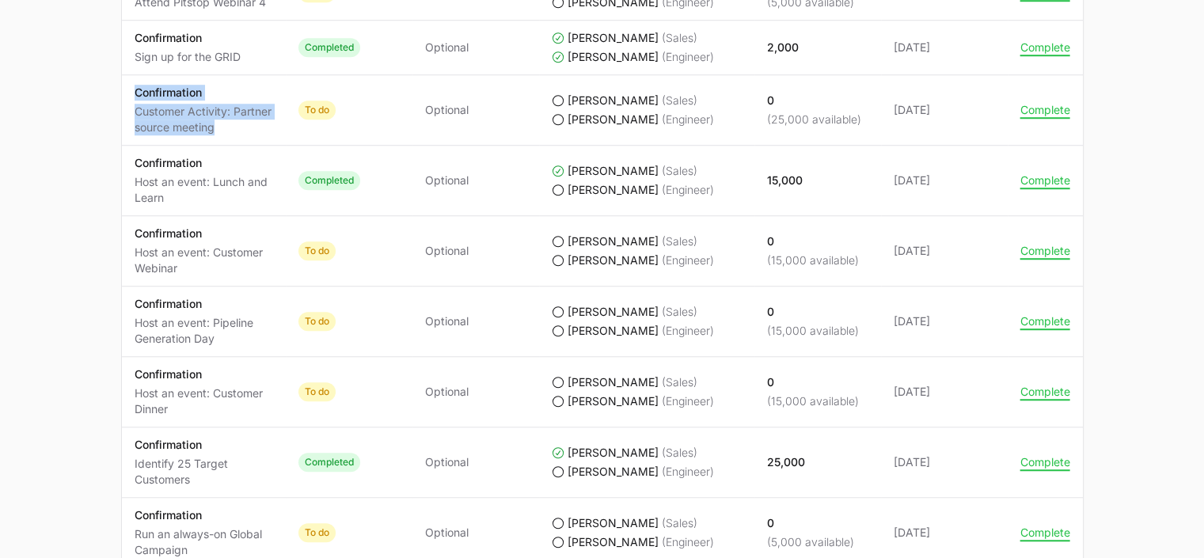
scroll to position [1386, 0]
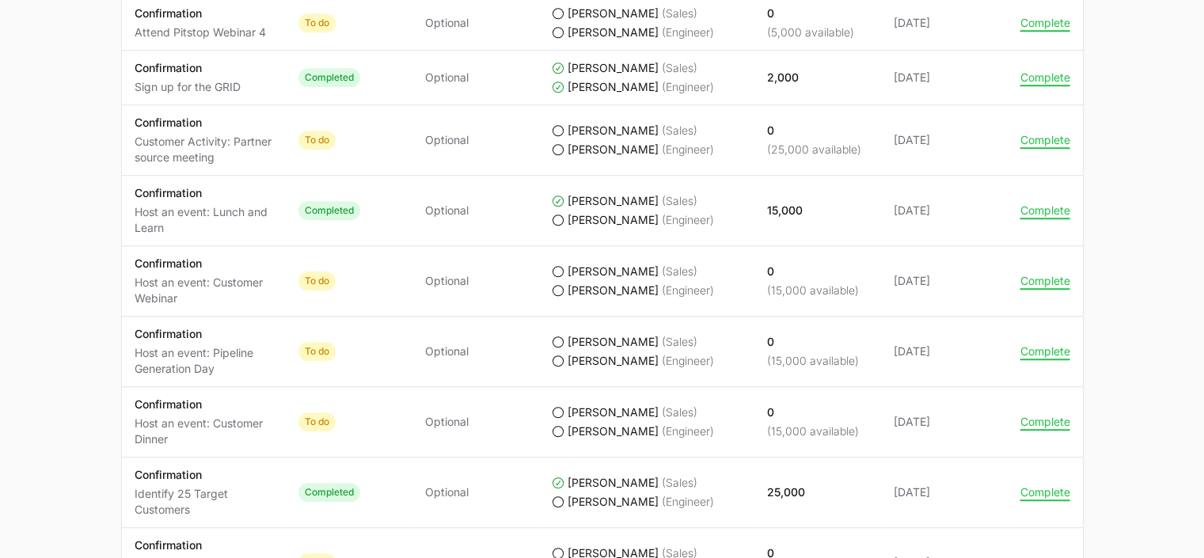
drag, startPoint x: 224, startPoint y: 150, endPoint x: 131, endPoint y: 138, distance: 94.1
click at [131, 138] on td "Activity Confirmation Customer Activity: Partner source meeting" at bounding box center [204, 140] width 164 height 70
copy p "Customer Activity: Partner source meeting"
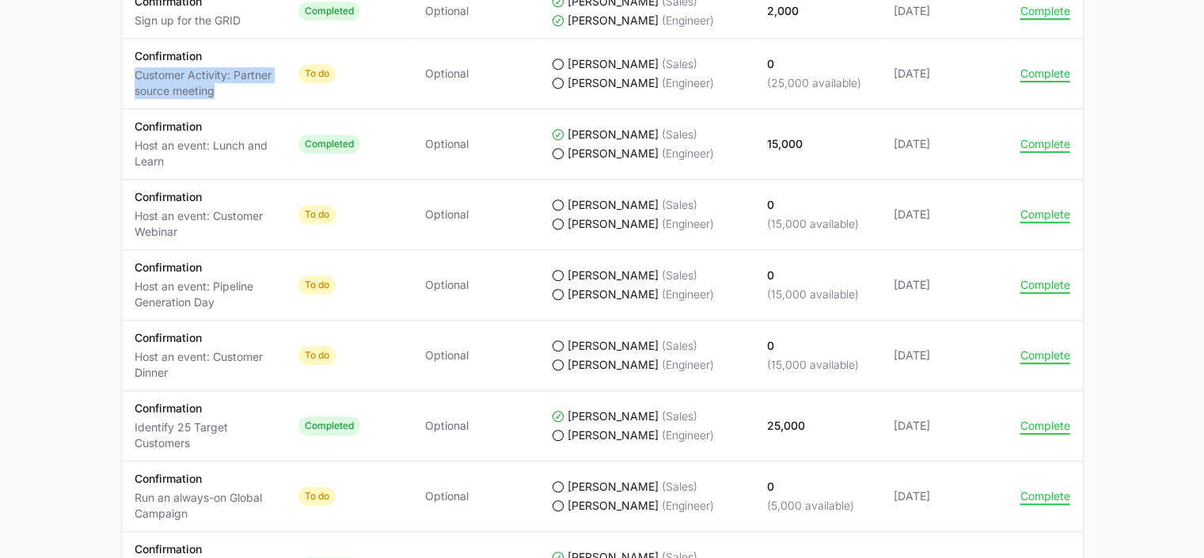
scroll to position [1370, 0]
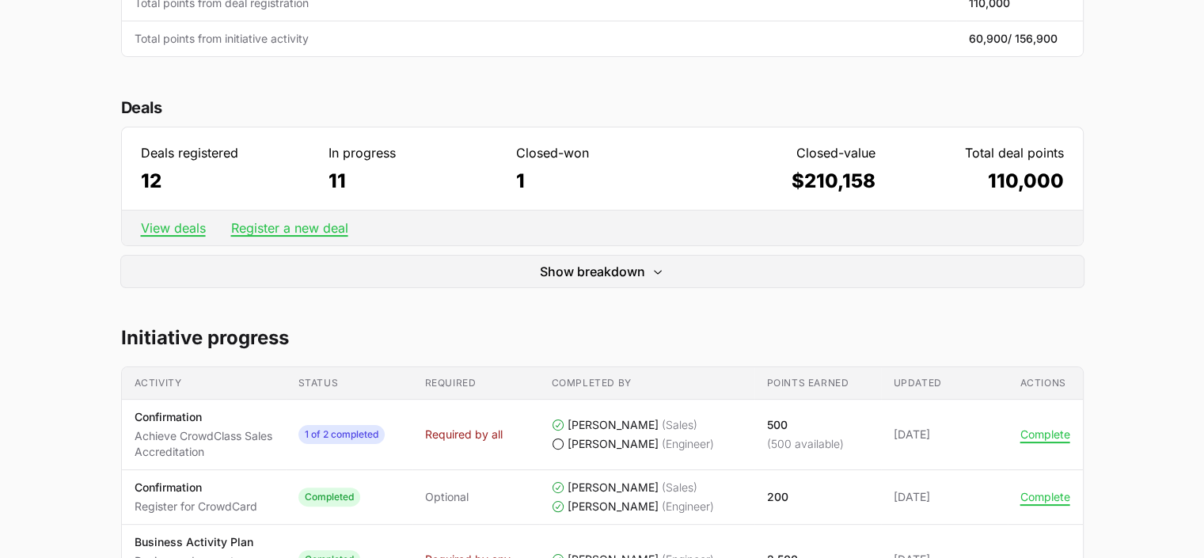
scroll to position [427, 0]
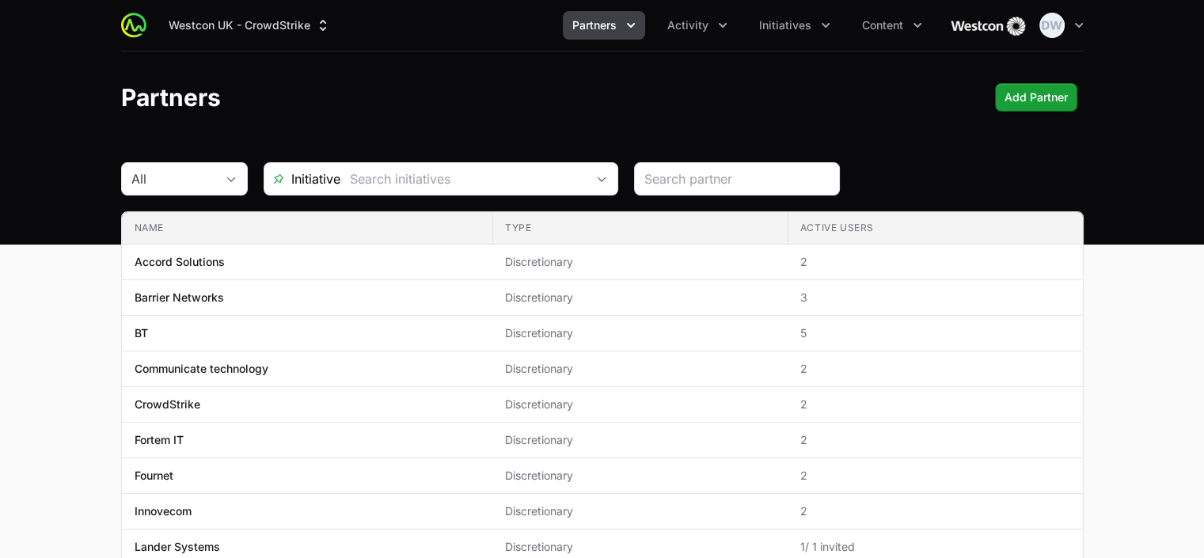
click at [1202, 139] on header "Partners Add Partner" at bounding box center [602, 97] width 1204 height 92
click at [1072, 28] on icon "button" at bounding box center [1079, 25] width 16 height 16
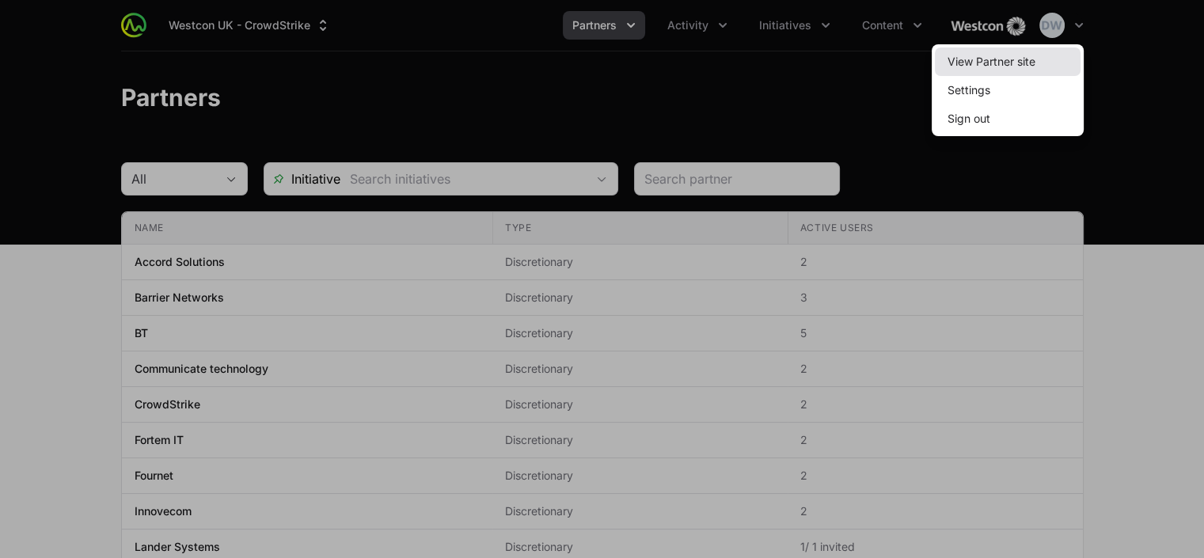
click at [1003, 64] on link "View Partner site" at bounding box center [1008, 61] width 146 height 28
